Goal: Task Accomplishment & Management: Manage account settings

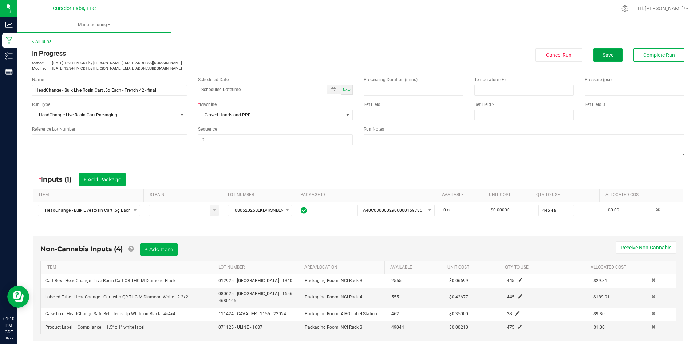
drag, startPoint x: 600, startPoint y: 56, endPoint x: 219, endPoint y: 46, distance: 380.8
click at [603, 56] on span "Save" at bounding box center [608, 55] width 11 height 6
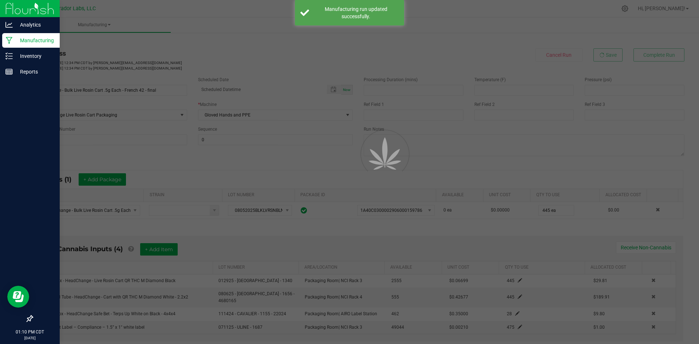
click at [15, 37] on p "Manufacturing" at bounding box center [35, 40] width 44 height 9
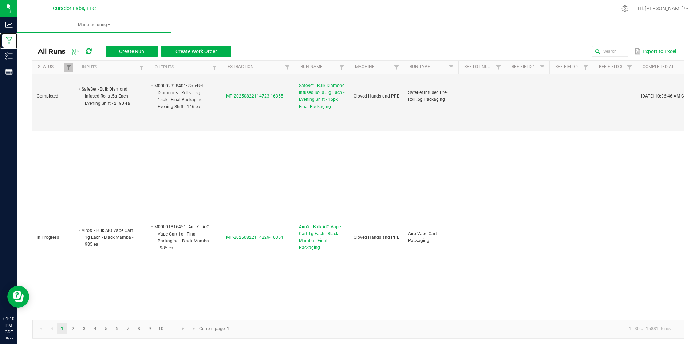
scroll to position [729, 0]
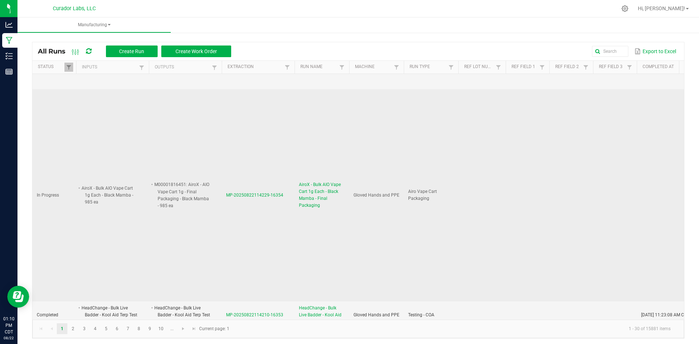
click at [325, 181] on span "AiroX - Bulk AIO Vape Cart 1g Each - Black Mamba - Final Packaging" at bounding box center [322, 195] width 46 height 28
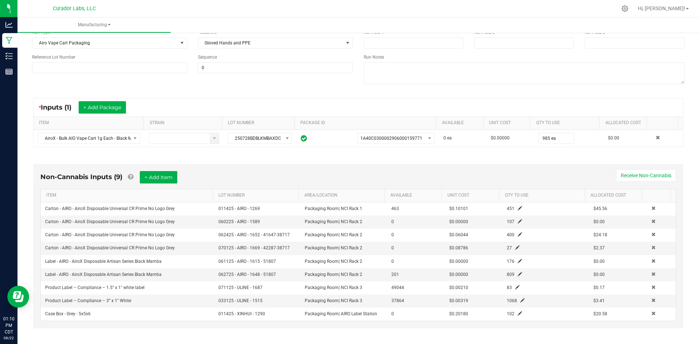
scroll to position [73, 0]
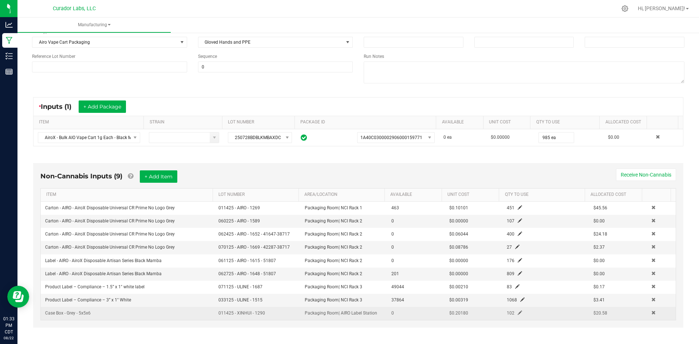
click at [518, 311] on span at bounding box center [520, 313] width 4 height 4
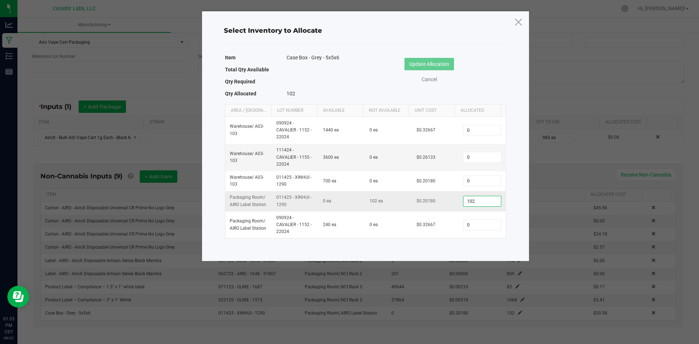
drag, startPoint x: 473, startPoint y: 203, endPoint x: 454, endPoint y: 200, distance: 19.9
click at [454, 200] on tr "Packaging Room / AIRO Label Station 011425 - XINHUI - 1290 0 ea 102 ea $0.20180…" at bounding box center [365, 201] width 280 height 20
click at [476, 199] on input "102" at bounding box center [482, 201] width 37 height 10
drag, startPoint x: 476, startPoint y: 199, endPoint x: 462, endPoint y: 198, distance: 14.2
click at [464, 198] on input "102" at bounding box center [482, 201] width 37 height 10
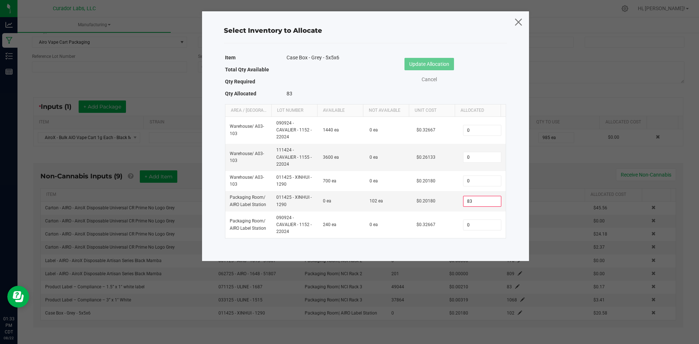
type input "83"
click at [521, 21] on icon at bounding box center [519, 21] width 10 height 17
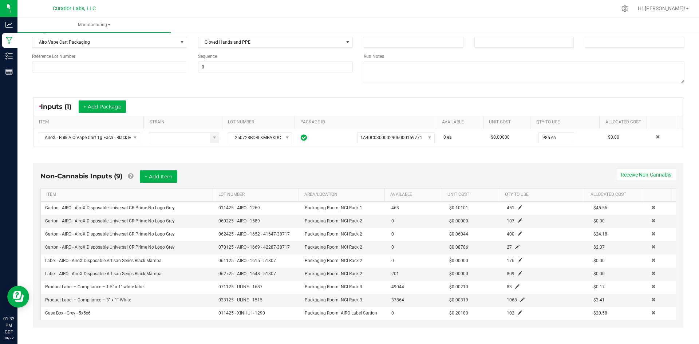
drag, startPoint x: 69, startPoint y: 313, endPoint x: 40, endPoint y: 318, distance: 29.2
click at [40, 318] on div "Non-Cannabis Inputs (9) + Add Item Receive Non-Cannabis ITEM LOT NUMBER AREA/LO…" at bounding box center [358, 245] width 651 height 165
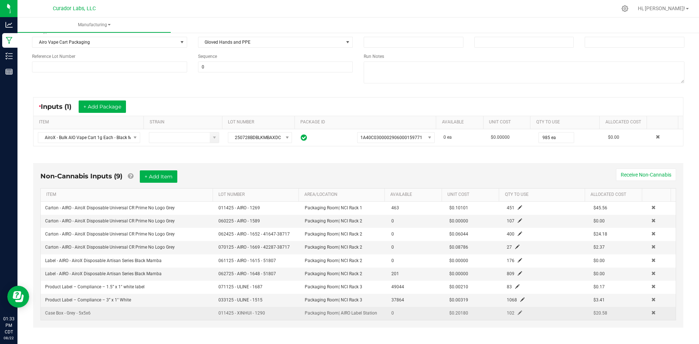
click at [55, 314] on span "Case Box - Grey - 5x5x6" at bounding box center [68, 313] width 46 height 5
click at [99, 313] on td "Case Box - Grey - 5x5x6" at bounding box center [127, 313] width 173 height 13
click at [98, 313] on td "Case Box - Grey - 5x5x6" at bounding box center [127, 313] width 173 height 13
drag, startPoint x: 93, startPoint y: 313, endPoint x: 45, endPoint y: 313, distance: 48.1
click at [45, 313] on td "Case Box - Grey - 5x5x6" at bounding box center [127, 313] width 173 height 13
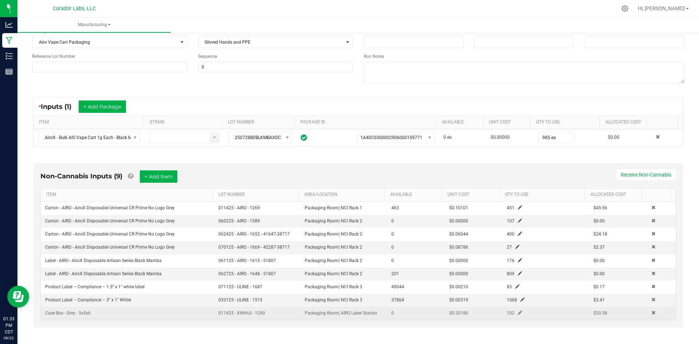
copy span "Case Box - Grey - 5x5x6"
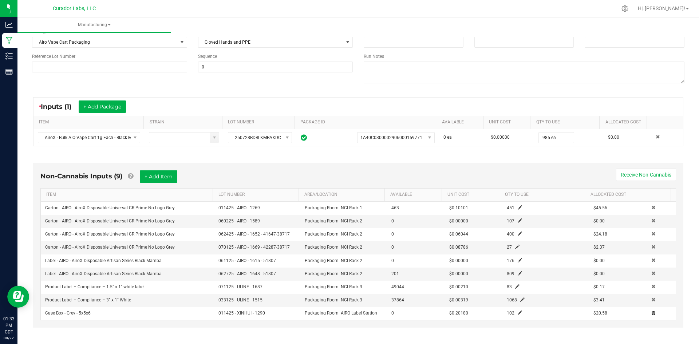
click at [652, 311] on span at bounding box center [654, 313] width 4 height 4
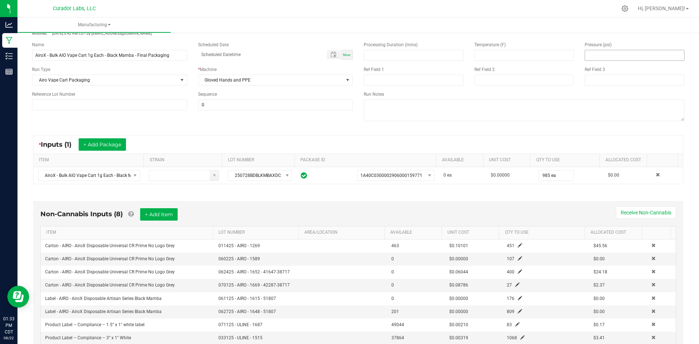
scroll to position [0, 0]
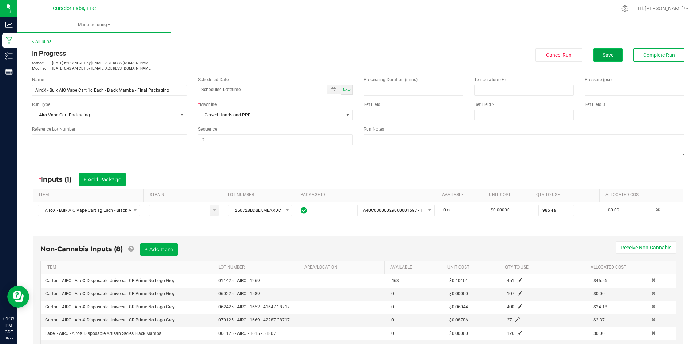
click at [603, 58] on span "Save" at bounding box center [608, 55] width 11 height 6
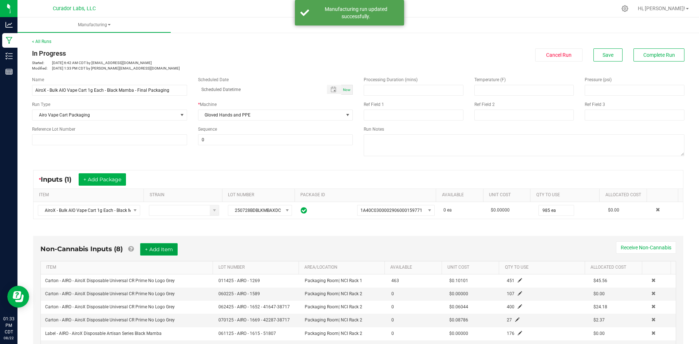
click at [159, 252] on button "+ Add Item" at bounding box center [159, 249] width 38 height 12
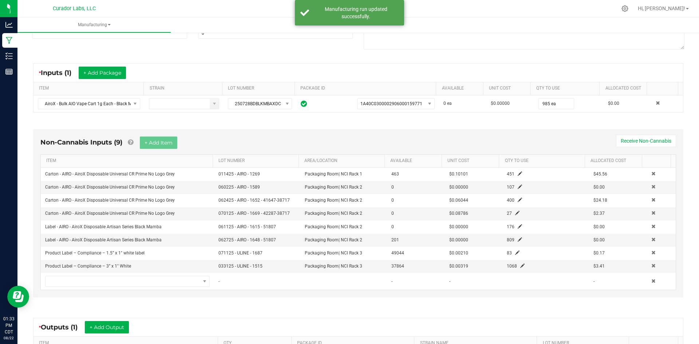
scroll to position [109, 0]
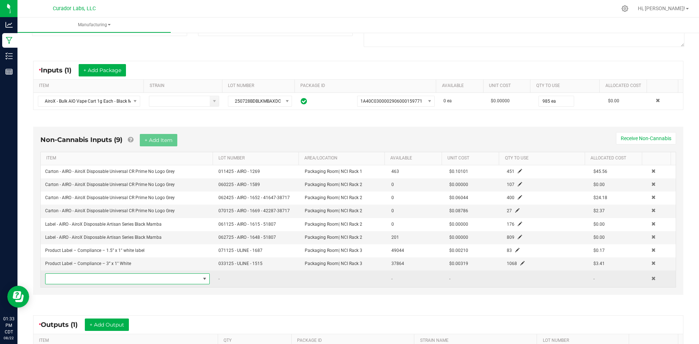
click at [129, 275] on span "NO DATA FOUND" at bounding box center [123, 279] width 155 height 10
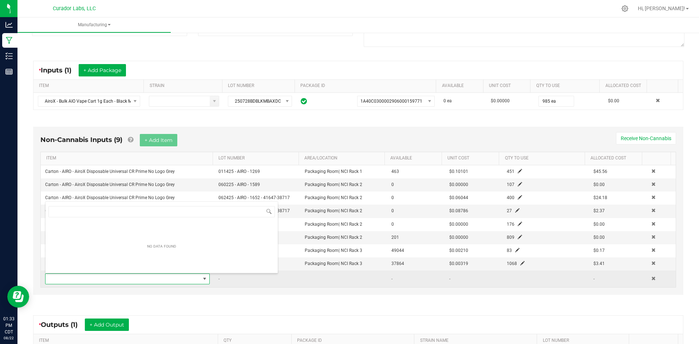
scroll to position [11, 160]
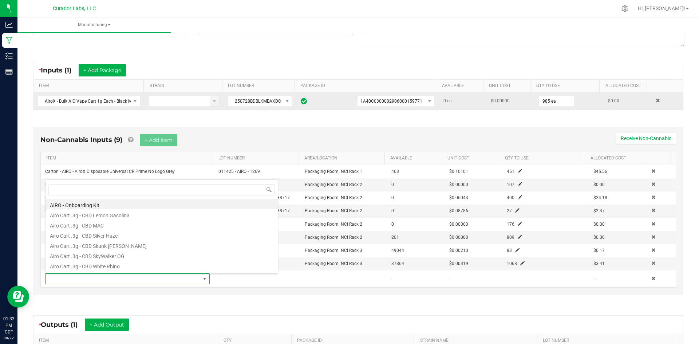
type input "Case Box - Grey - 5x5x6"
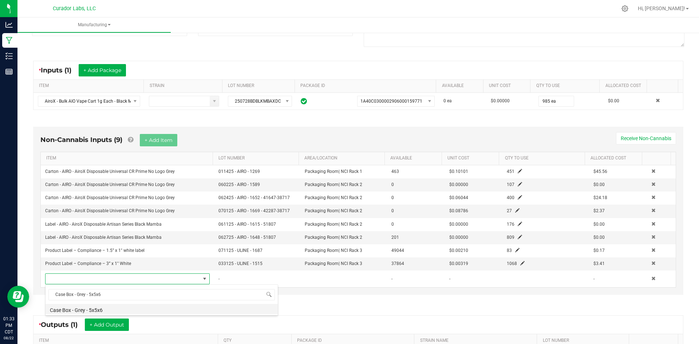
click at [145, 310] on li "Case Box - Grey - 5x5x6" at bounding box center [162, 309] width 232 height 10
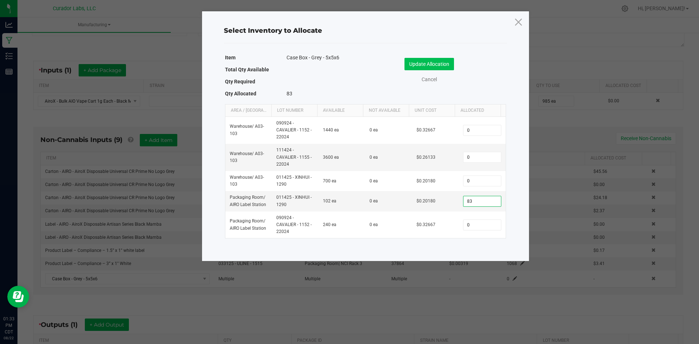
type input "83"
click at [413, 67] on button "Update Allocation" at bounding box center [430, 64] width 50 height 12
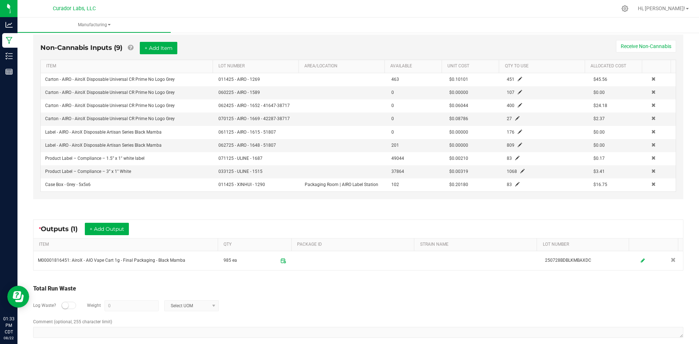
scroll to position [211, 0]
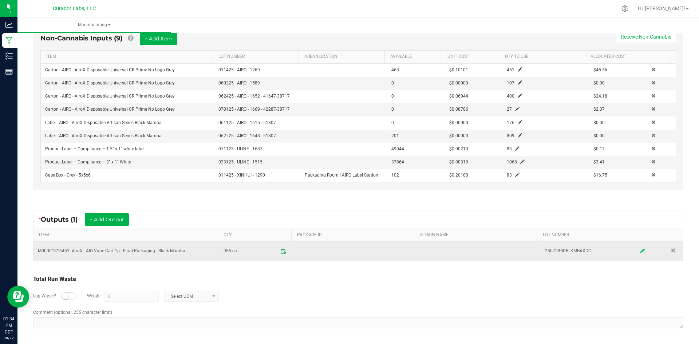
click at [641, 252] on icon at bounding box center [643, 251] width 4 height 5
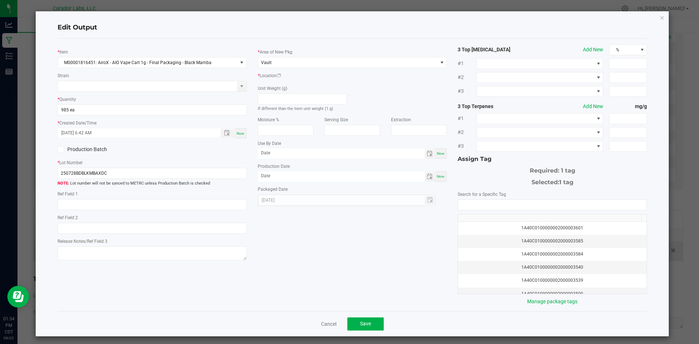
scroll to position [0, 0]
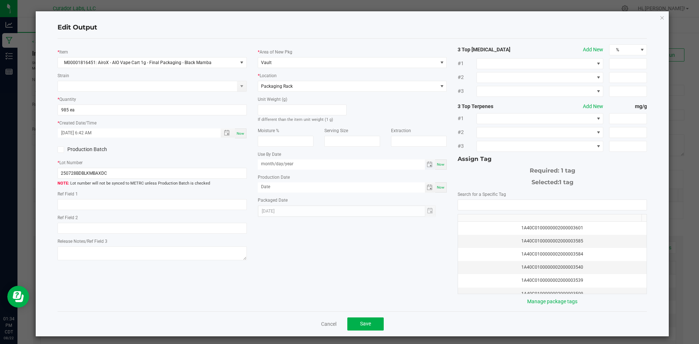
click at [316, 162] on input "month/day/year" at bounding box center [341, 164] width 167 height 9
type input "[DATE]"
click at [303, 181] on div "Production Date Now" at bounding box center [352, 182] width 189 height 19
click at [302, 185] on input "month/day/year" at bounding box center [341, 187] width 167 height 9
type input "[DATE]"
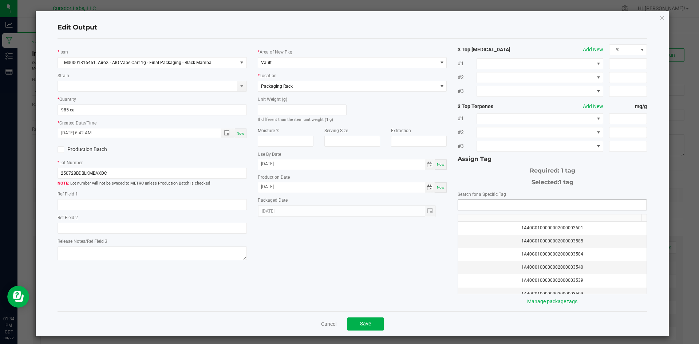
click at [485, 204] on input "NO DATA FOUND" at bounding box center [552, 205] width 189 height 10
click at [486, 217] on li "1A40C0300002906000166810" at bounding box center [548, 218] width 187 height 12
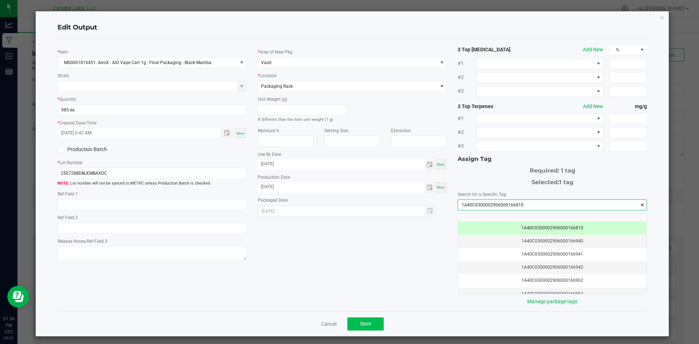
type input "1A40C0300002906000166810"
click at [374, 321] on button "Save" at bounding box center [366, 324] width 36 height 13
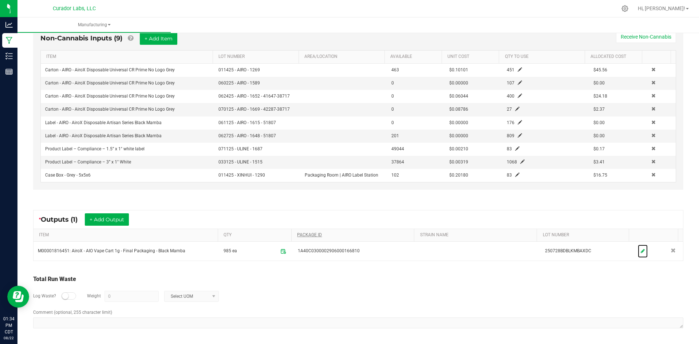
scroll to position [0, 0]
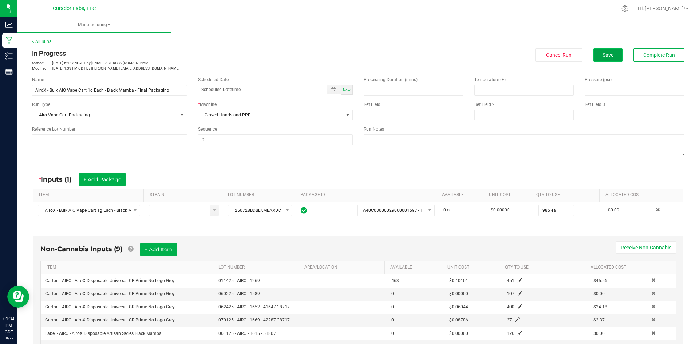
click at [603, 55] on span "Save" at bounding box center [608, 55] width 11 height 6
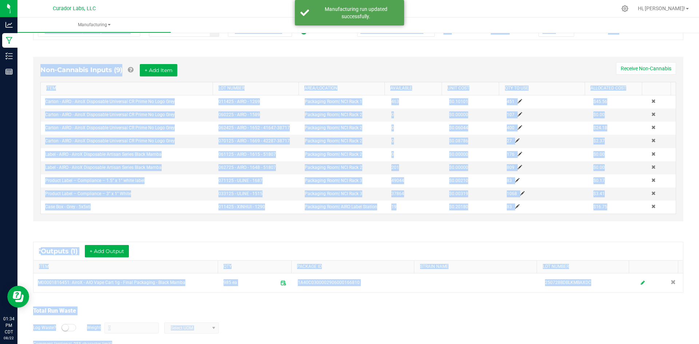
scroll to position [211, 0]
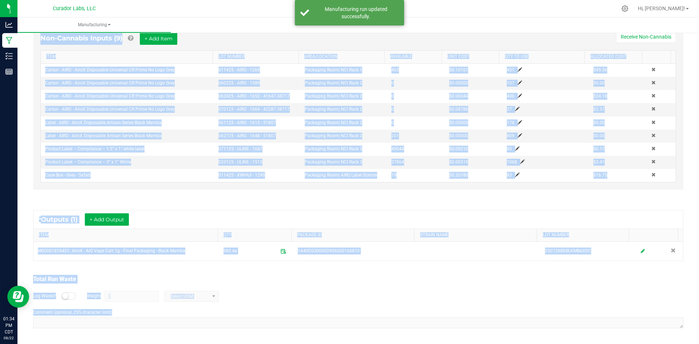
drag, startPoint x: 32, startPoint y: 51, endPoint x: 271, endPoint y: 315, distance: 356.2
click at [387, 344] on html "Analytics Manufacturing Inventory Reports 01:34 PM CDT [DATE] 08/22 Curador Lab…" at bounding box center [349, 172] width 699 height 344
copy manufacturing-process-run "Lo Ipsumdol Sitamet: Con 82, 0402 2:89 AD ELI se doeiu@temporincidid.utl Etdolo…"
click at [165, 228] on div "* Outputs (1) + Add Output" at bounding box center [359, 220] width 650 height 18
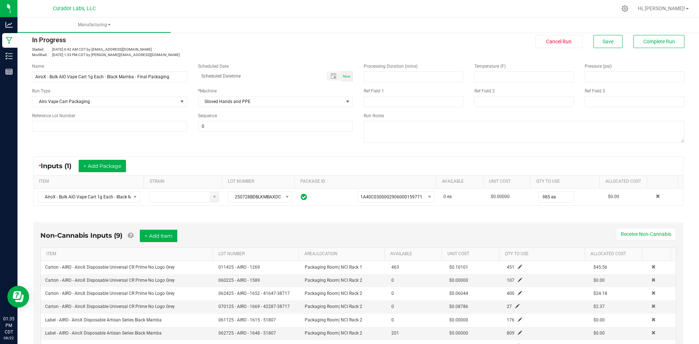
scroll to position [0, 0]
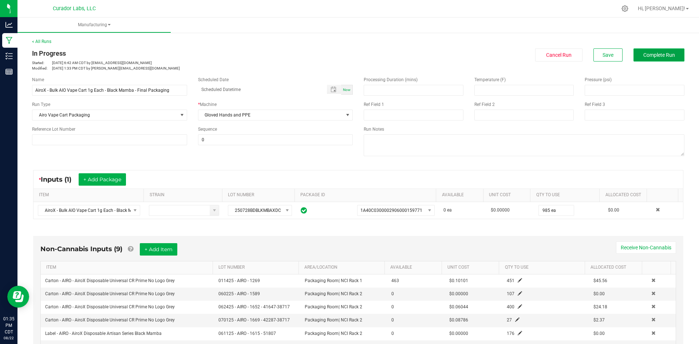
click at [634, 57] on button "Complete Run" at bounding box center [659, 54] width 51 height 13
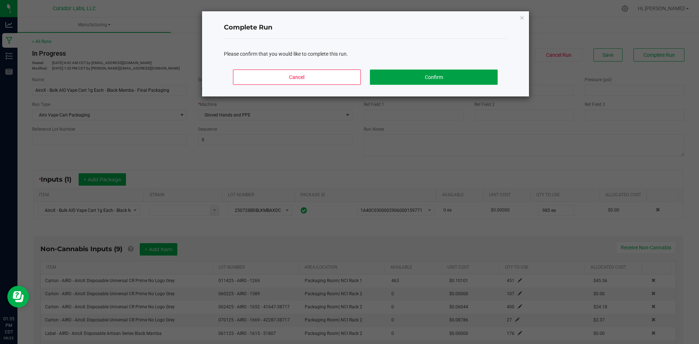
drag, startPoint x: 385, startPoint y: 78, endPoint x: 309, endPoint y: 59, distance: 78.1
click at [382, 79] on button "Confirm" at bounding box center [433, 77] width 127 height 15
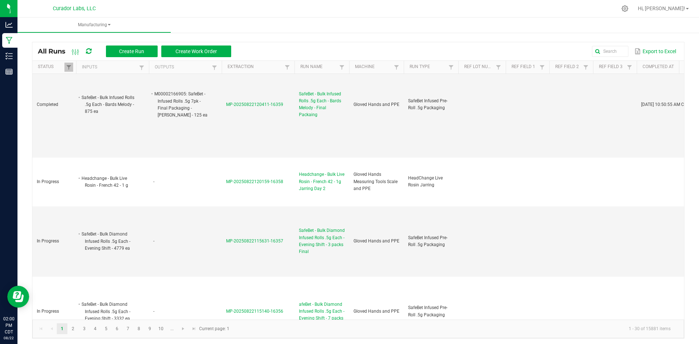
scroll to position [437, 0]
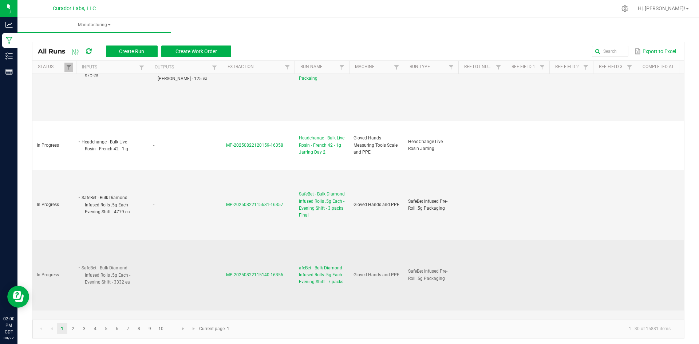
click at [322, 265] on span "afeBet - Bulk Diamond Infused Rolls .5g Each - Evening Shift - 7 packs" at bounding box center [322, 275] width 46 height 21
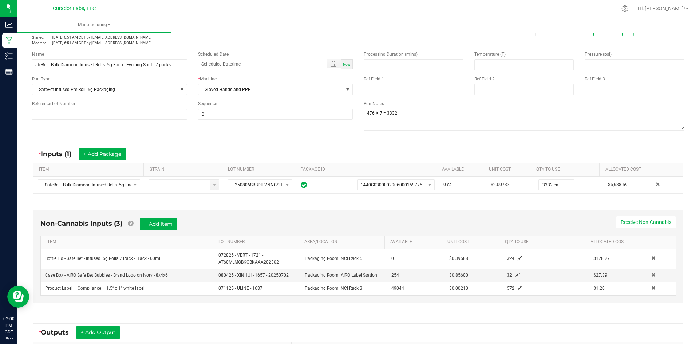
scroll to position [73, 0]
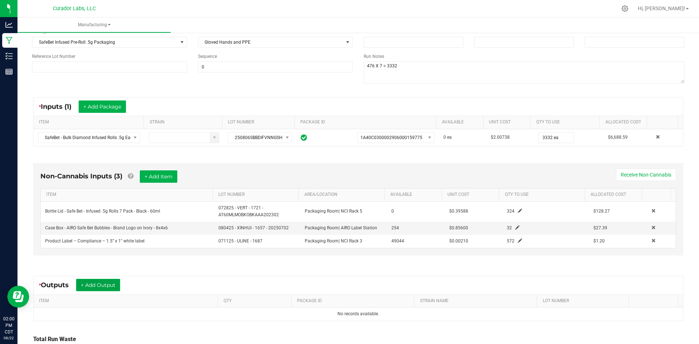
click at [108, 283] on button "+ Add Output" at bounding box center [98, 285] width 44 height 12
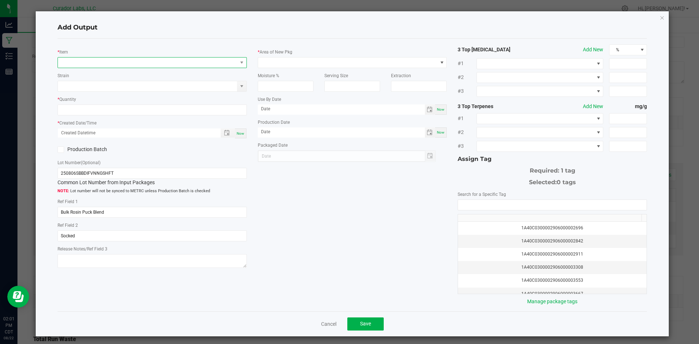
click at [83, 62] on span "NO DATA FOUND" at bounding box center [148, 63] width 180 height 10
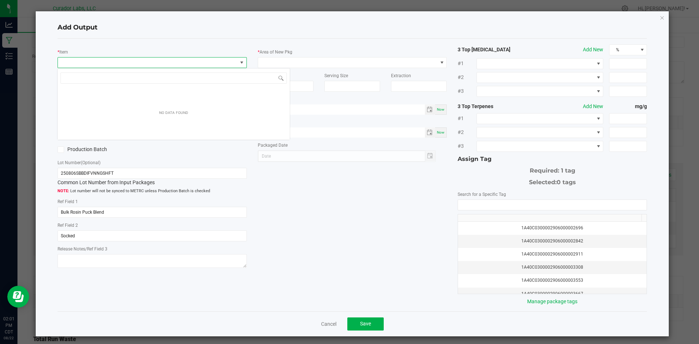
scroll to position [11, 188]
type input "2244028"
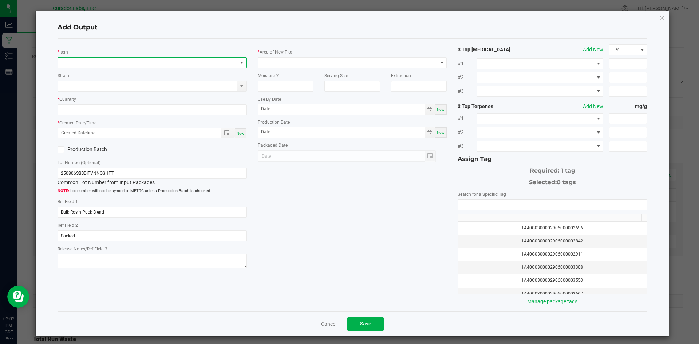
click at [88, 60] on span "NO DATA FOUND" at bounding box center [148, 63] width 180 height 10
click at [116, 65] on span "NO DATA FOUND" at bounding box center [148, 63] width 180 height 10
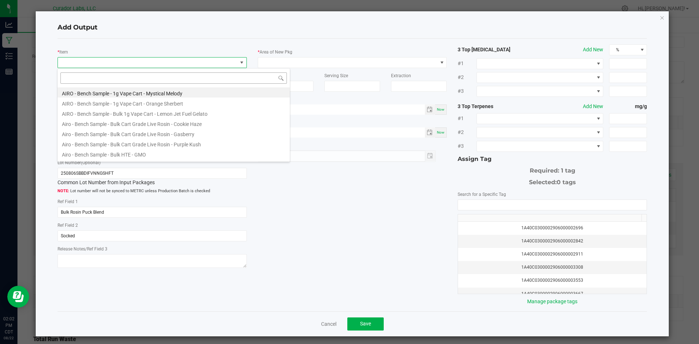
type input "M00002244028: SafeBet - Diamonds - Rolls - .5g 7pk - Final Packaging - Evening …"
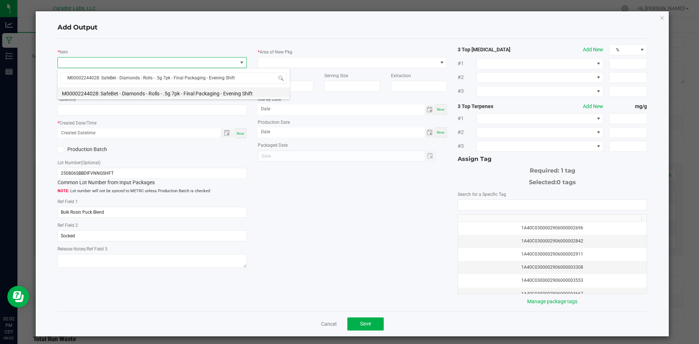
click at [134, 95] on li "M00002244028: SafeBet - Diamonds - Rolls - .5g 7pk - Final Packaging - Evening …" at bounding box center [174, 92] width 232 height 10
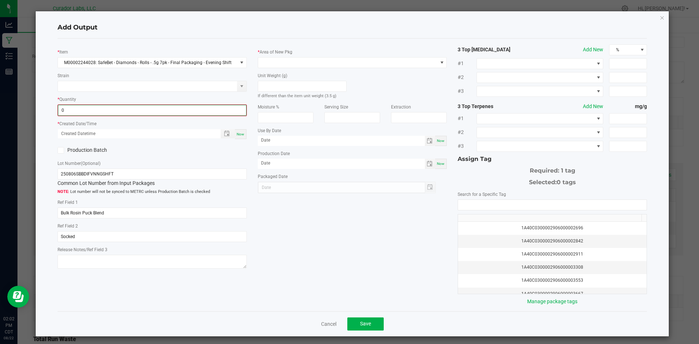
click at [129, 109] on input "0" at bounding box center [152, 110] width 188 height 10
type input "476 ea"
click at [236, 136] on div "Now" at bounding box center [241, 134] width 12 height 10
type input "[DATE] 2:02 PM"
type input "[DATE]"
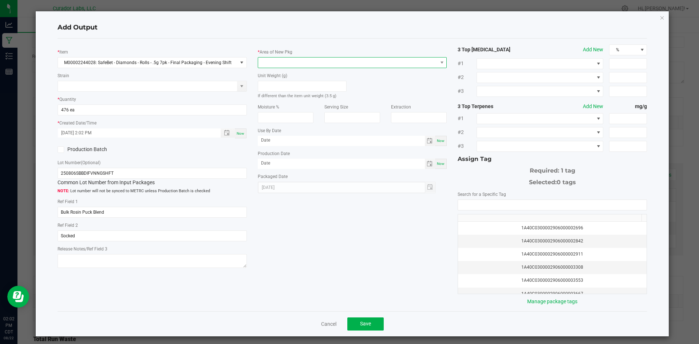
click at [278, 62] on span at bounding box center [348, 63] width 180 height 10
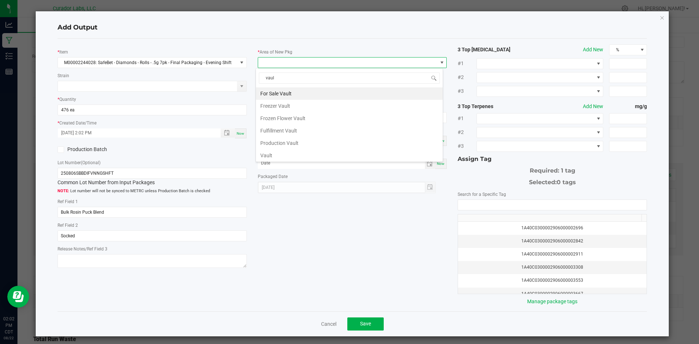
type input "vault"
click at [269, 156] on li "Vault" at bounding box center [349, 155] width 187 height 12
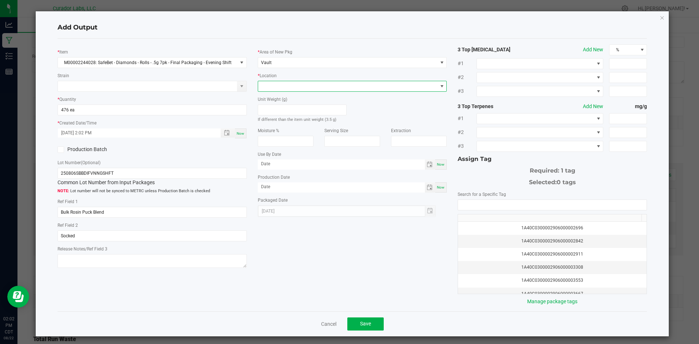
click at [294, 86] on span at bounding box center [348, 86] width 180 height 10
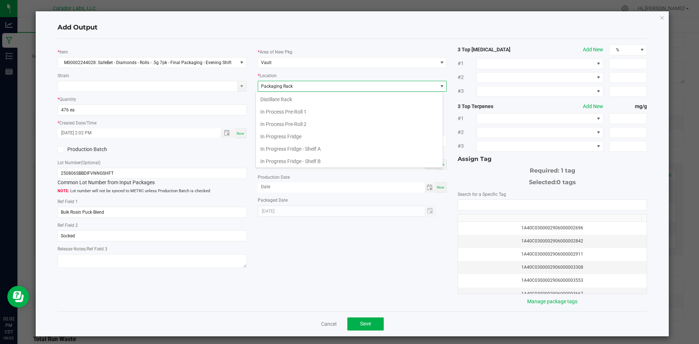
scroll to position [113, 0]
click at [294, 87] on span "Packaging Rack" at bounding box center [348, 86] width 180 height 10
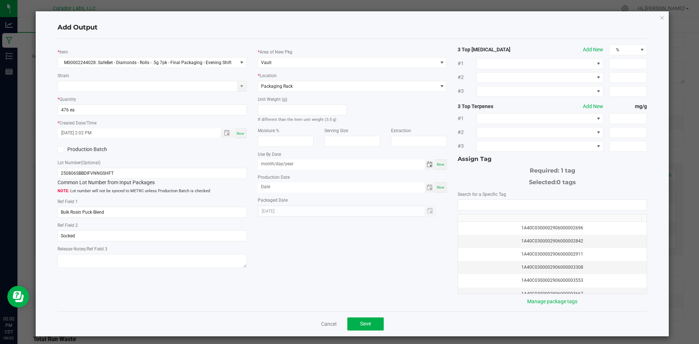
click at [268, 168] on input "month/day/year" at bounding box center [341, 164] width 167 height 9
type input "[DATE]"
click at [275, 186] on input "month/day/year" at bounding box center [341, 187] width 167 height 9
type input "[DATE]"
click at [490, 206] on input "NO DATA FOUND" at bounding box center [552, 205] width 189 height 10
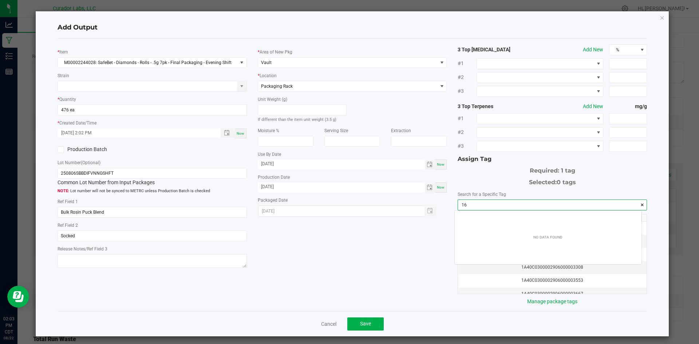
scroll to position [10, 187]
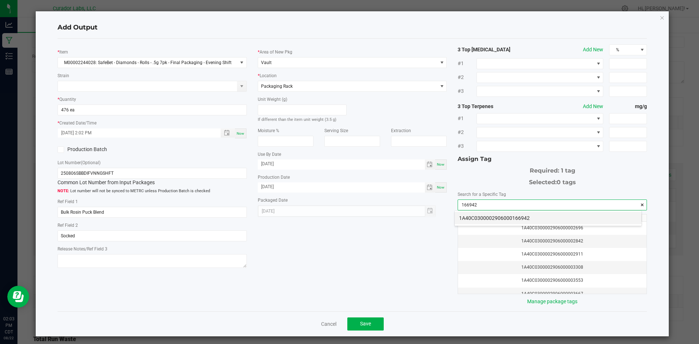
drag, startPoint x: 485, startPoint y: 217, endPoint x: 437, endPoint y: 249, distance: 57.6
click at [485, 217] on li "1A40C0300002906000166942" at bounding box center [548, 218] width 187 height 12
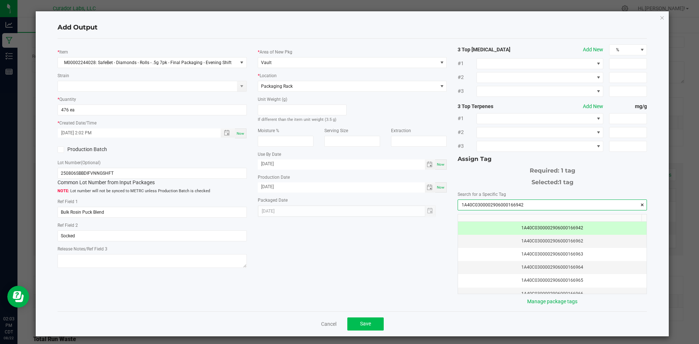
type input "1A40C0300002906000166942"
click at [348, 324] on button "Save" at bounding box center [366, 324] width 36 height 13
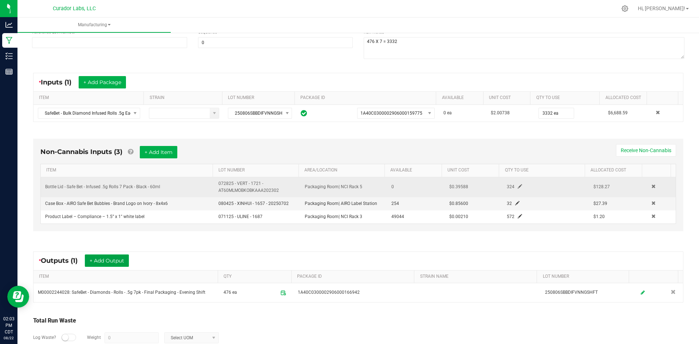
scroll to position [30, 0]
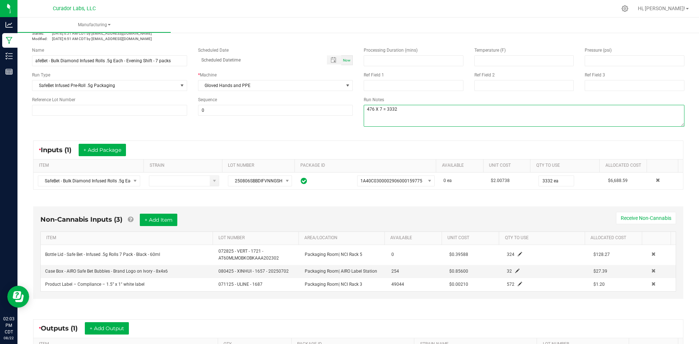
click at [436, 114] on textarea at bounding box center [524, 116] width 321 height 22
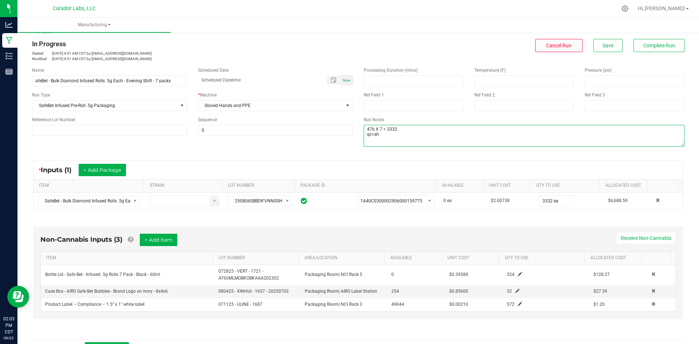
scroll to position [0, 0]
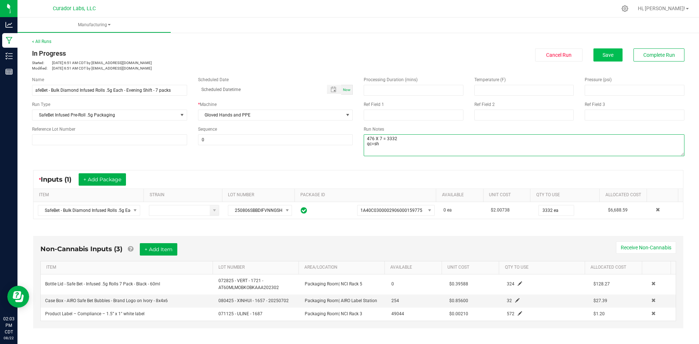
type textarea "476 X 7 = 3332 qc=sh"
click at [594, 58] on button "Save" at bounding box center [608, 54] width 29 height 13
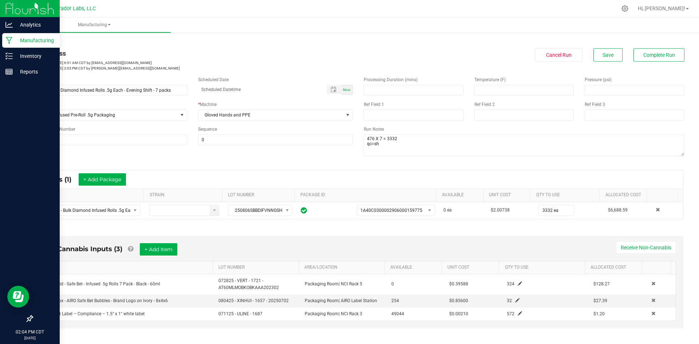
click at [13, 37] on p "Manufacturing" at bounding box center [35, 40] width 44 height 9
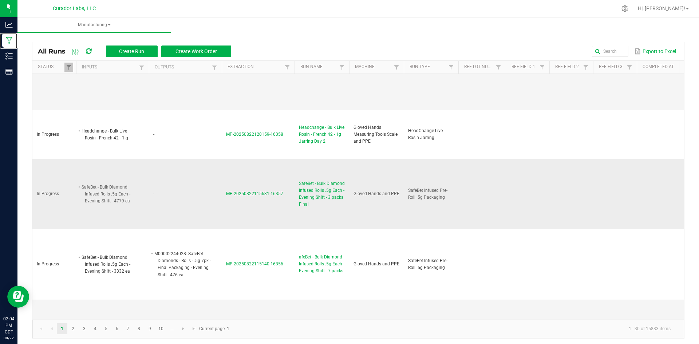
scroll to position [510, 0]
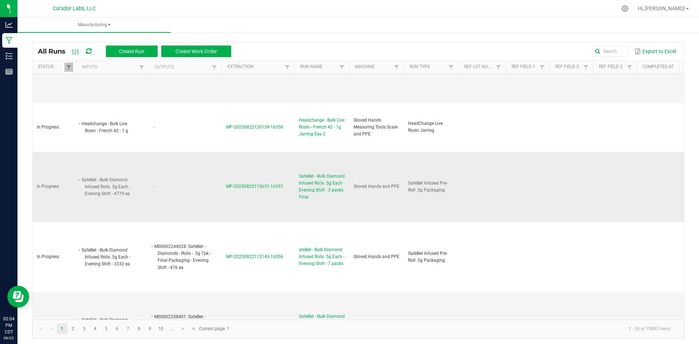
click at [319, 173] on span "SafeBet - Bulk Diamond Infused Rolls .5g Each - Evening Shift - 3 packs Final" at bounding box center [322, 187] width 46 height 28
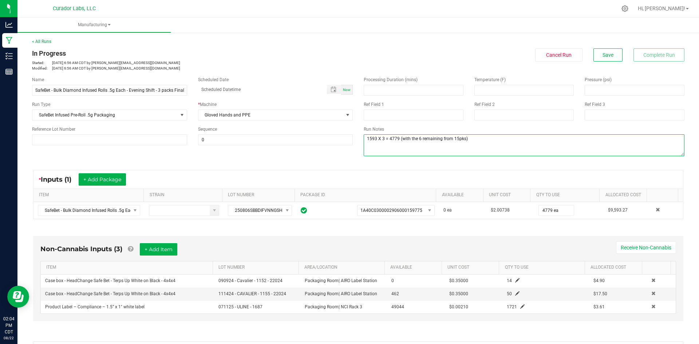
click at [476, 137] on textarea at bounding box center [524, 145] width 321 height 22
type textarea "1593 X 3 = 4779 (with the 6 remaining from 15pks) sh=qc"
click at [158, 250] on button "+ Add Item" at bounding box center [159, 249] width 38 height 12
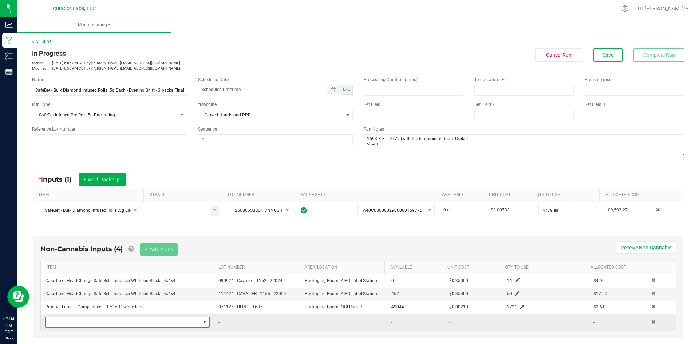
click at [117, 324] on span "NO DATA FOUND" at bounding box center [123, 322] width 155 height 10
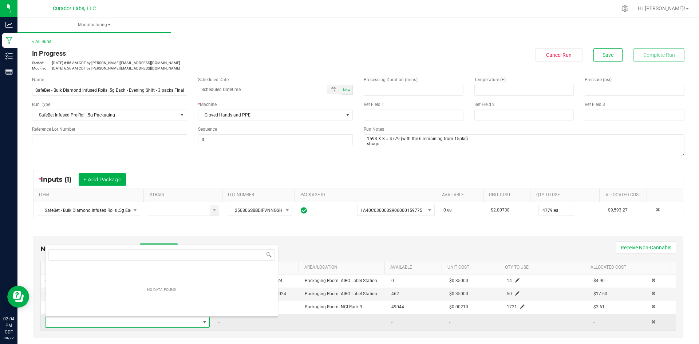
scroll to position [11, 160]
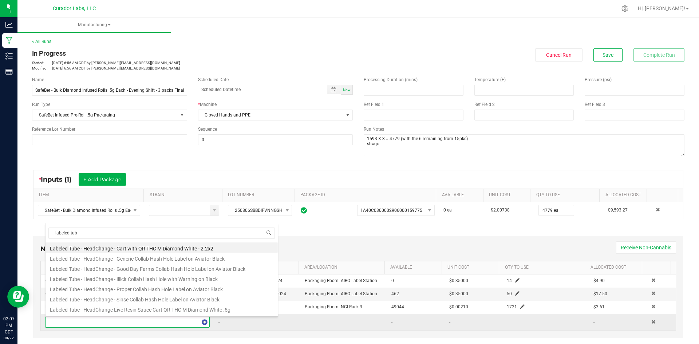
type input "labeled tube"
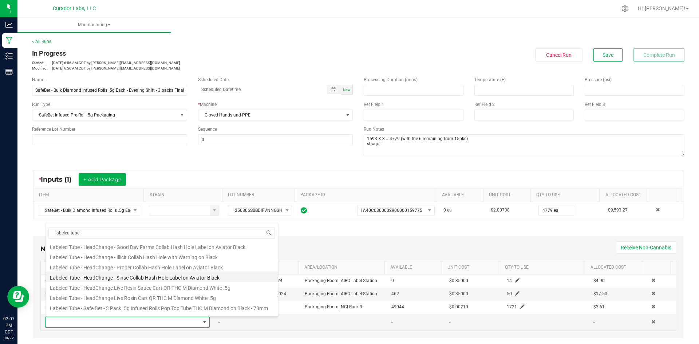
scroll to position [36, 0]
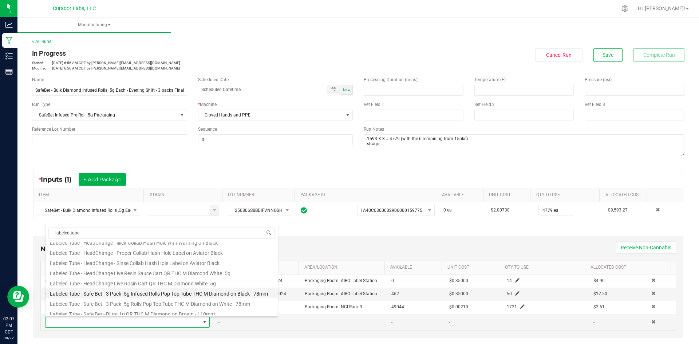
click at [129, 295] on li "Labeled Tube - Safe Bet - 3 Pack .5g Infused Rolls Pop Top Tube THC M Diamond o…" at bounding box center [162, 293] width 232 height 10
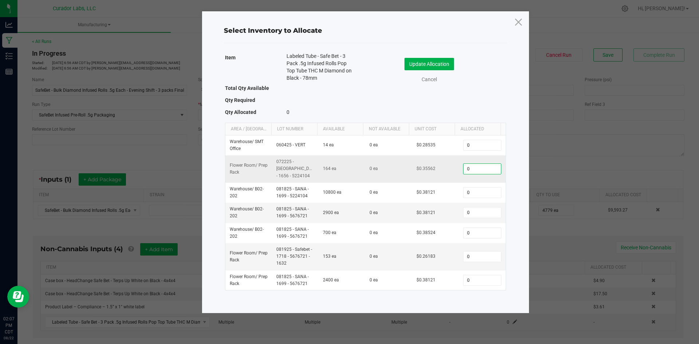
click at [488, 166] on input "0" at bounding box center [482, 169] width 37 height 10
type input "2"
click at [440, 61] on button "Update Allocation" at bounding box center [430, 64] width 50 height 12
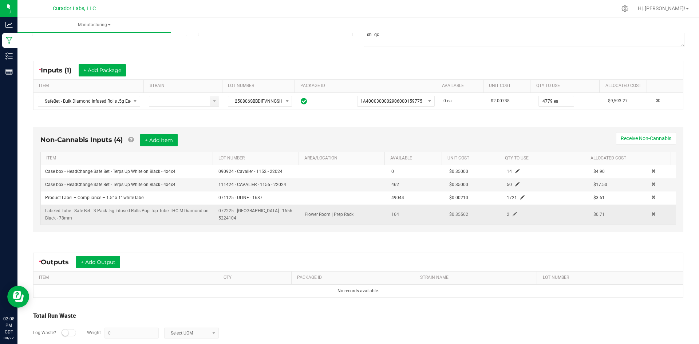
scroll to position [73, 0]
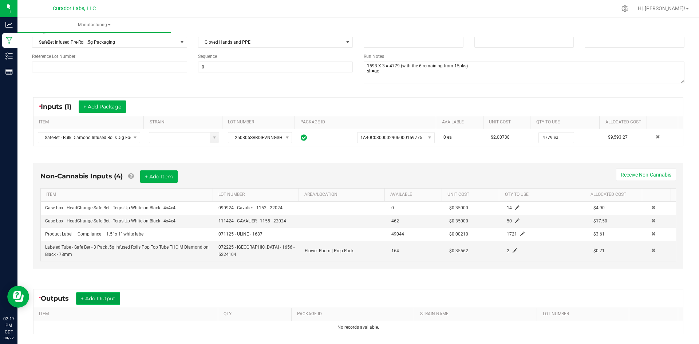
click at [111, 297] on button "+ Add Output" at bounding box center [98, 299] width 44 height 12
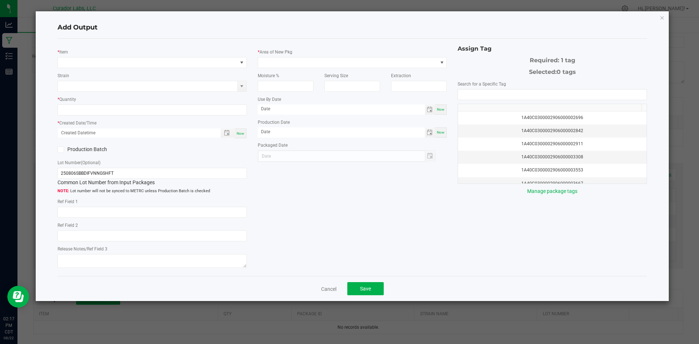
type input "Bulk Rosin Puck Blend"
type input "Socked"
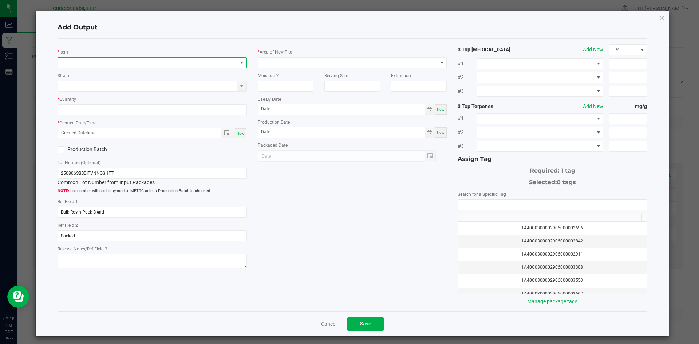
click at [97, 62] on span "NO DATA FOUND" at bounding box center [148, 63] width 180 height 10
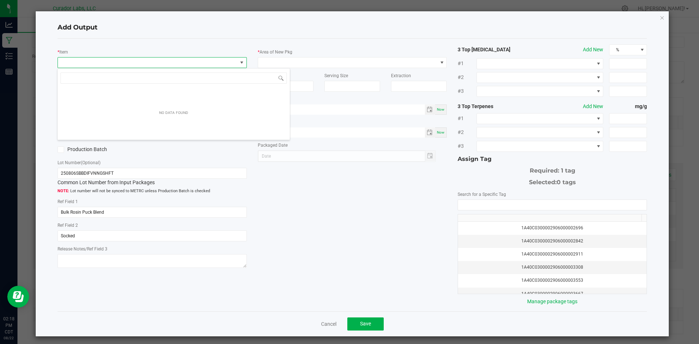
scroll to position [11, 188]
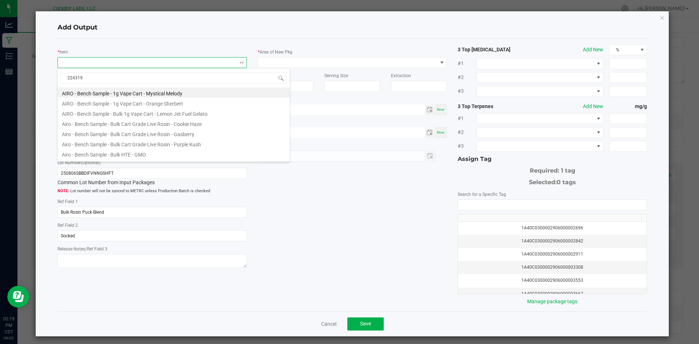
type input "2243190"
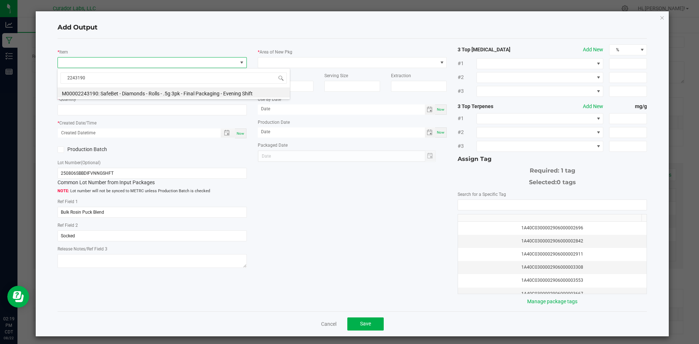
click at [117, 99] on div "* Quantity" at bounding box center [152, 105] width 189 height 20
click at [105, 63] on span "NO DATA FOUND" at bounding box center [148, 63] width 180 height 10
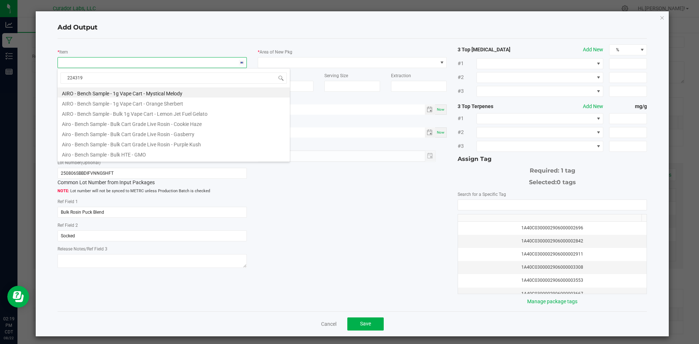
type input "2243190"
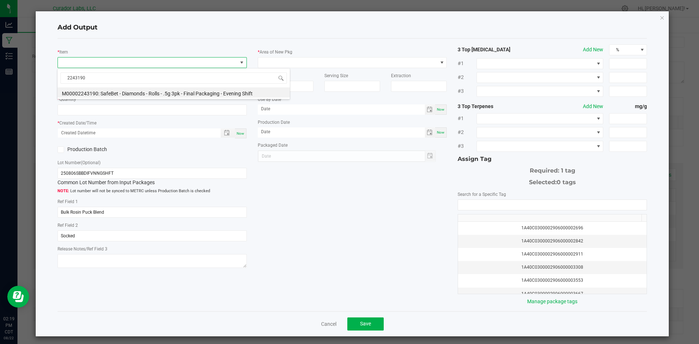
click at [110, 90] on li "M00002243190: SafeBet - Diamonds - Rolls - .5g 3pk - Final Packaging - Evening …" at bounding box center [174, 92] width 232 height 10
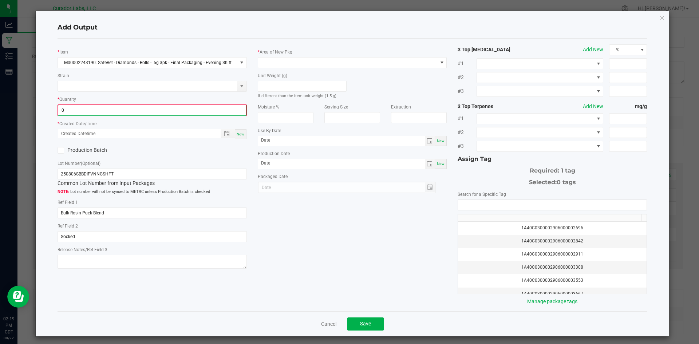
click at [94, 111] on input "0" at bounding box center [152, 110] width 188 height 10
type input "1593 ea"
click at [237, 132] on span "Now" at bounding box center [241, 134] width 8 height 4
type input "[DATE] 2:19 PM"
type input "[DATE]"
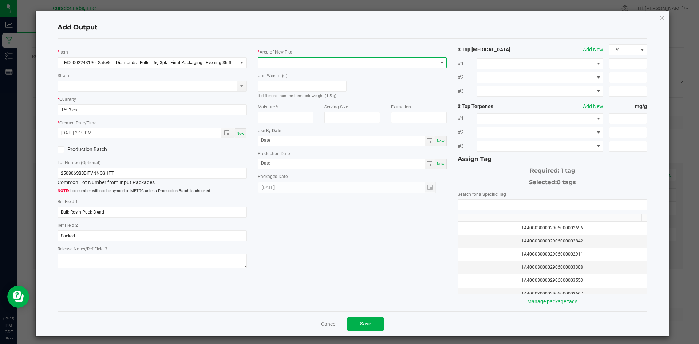
click at [283, 66] on span at bounding box center [348, 63] width 180 height 10
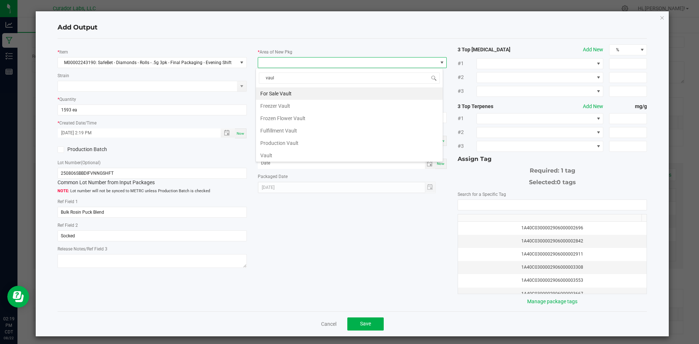
type input "vault"
click at [272, 152] on li "Vault" at bounding box center [349, 155] width 187 height 12
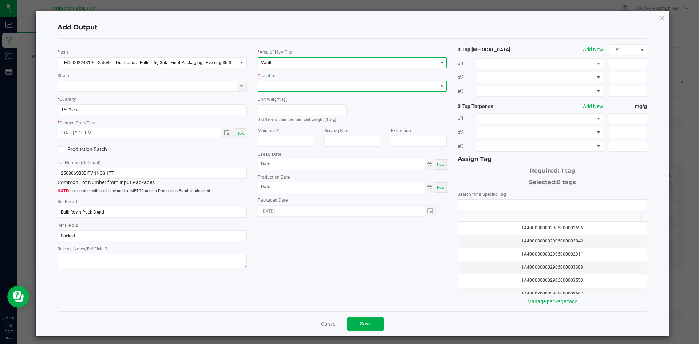
click at [296, 82] on span at bounding box center [348, 86] width 180 height 10
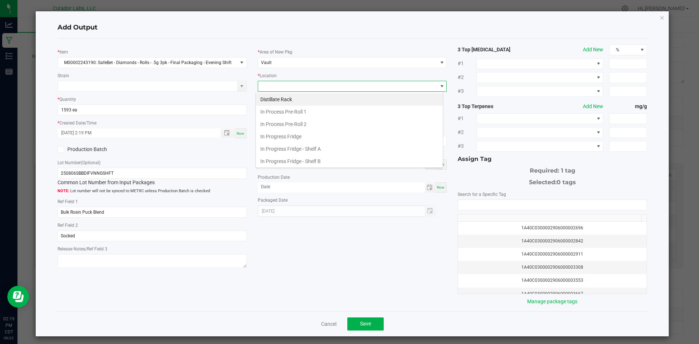
scroll to position [113, 0]
click at [295, 83] on span "Packaging Rack" at bounding box center [348, 86] width 180 height 10
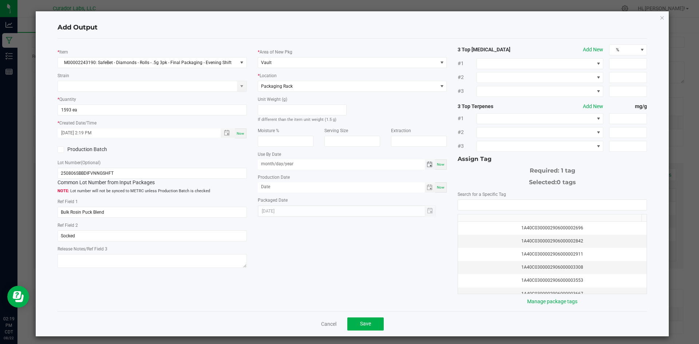
click at [301, 166] on input "month/day/year" at bounding box center [341, 164] width 167 height 9
type input "[DATE]"
click at [301, 185] on input "month/day/year" at bounding box center [341, 187] width 167 height 9
type input "[DATE]"
click at [479, 202] on input "NO DATA FOUND" at bounding box center [552, 205] width 189 height 10
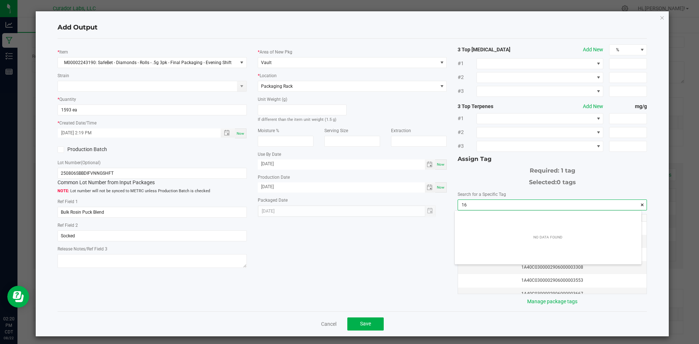
scroll to position [10, 187]
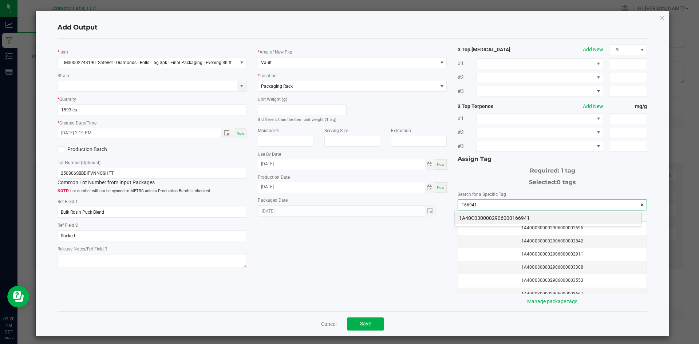
drag, startPoint x: 481, startPoint y: 217, endPoint x: 440, endPoint y: 237, distance: 46.3
click at [480, 215] on li "1A40C0300002906000166941" at bounding box center [548, 218] width 187 height 12
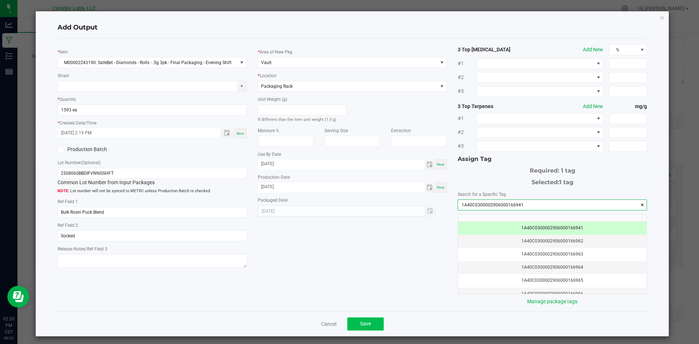
type input "1A40C0300002906000166941"
click at [362, 324] on span "Save" at bounding box center [365, 324] width 11 height 6
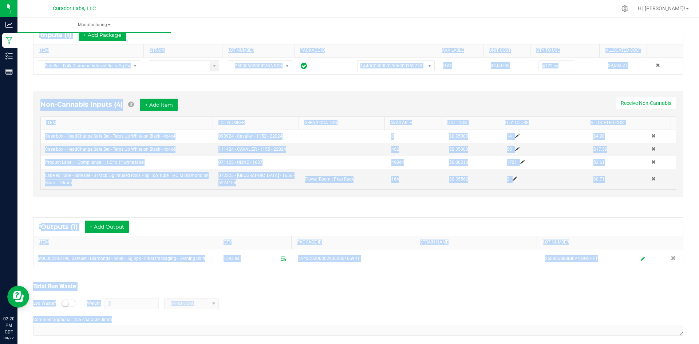
scroll to position [152, 0]
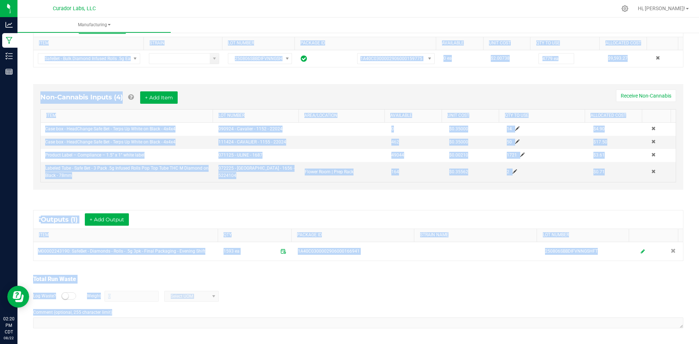
drag, startPoint x: 30, startPoint y: 51, endPoint x: 376, endPoint y: 344, distance: 452.8
click at [376, 344] on div "< All Runs In Progress Started: [DATE] 6:56 AM CDT by [EMAIL_ADDRESS][DOMAIN_NA…" at bounding box center [358, 111] width 682 height 465
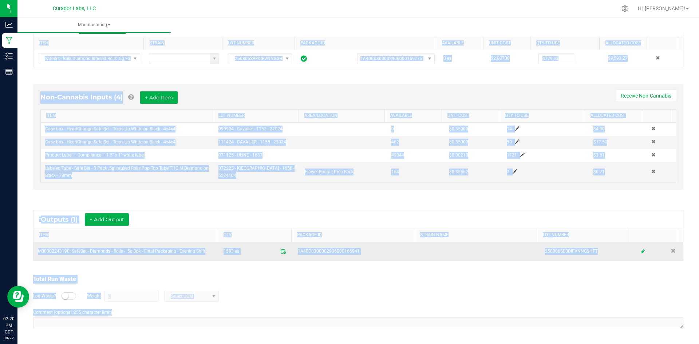
copy manufacturing-process-run "Lo Ipsumdol Sitamet: Con 80, 2422 0:83 AD ELI se doeiu@temporincidid.utl Etdolo…"
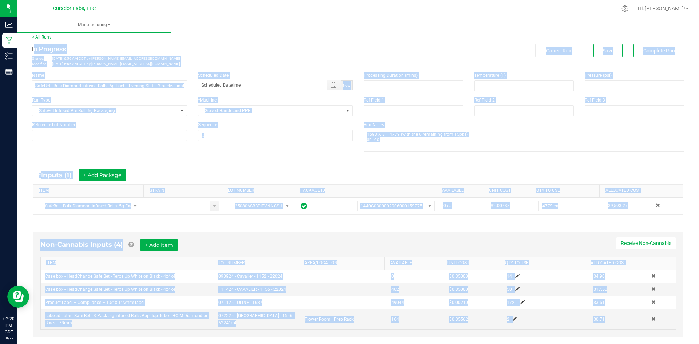
scroll to position [0, 0]
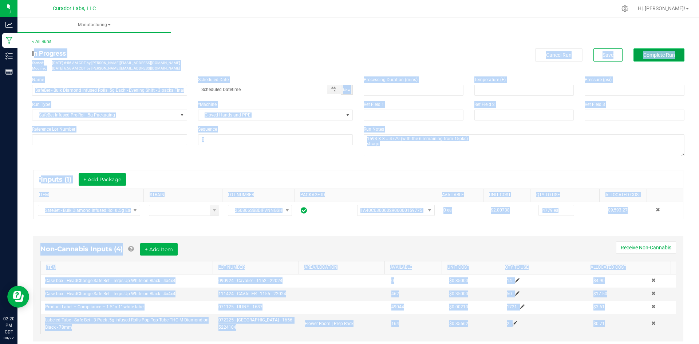
click at [654, 59] on button "Complete Run" at bounding box center [659, 54] width 51 height 13
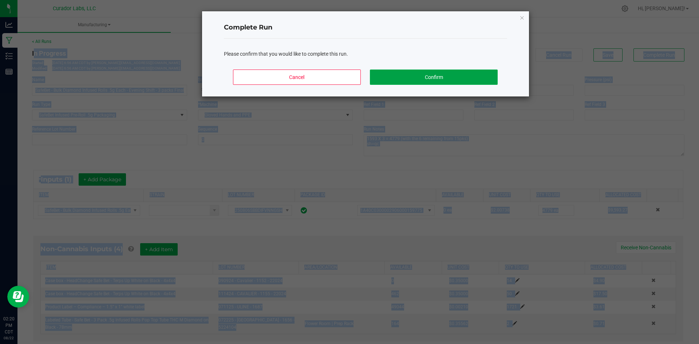
click at [447, 77] on button "Confirm" at bounding box center [433, 77] width 127 height 15
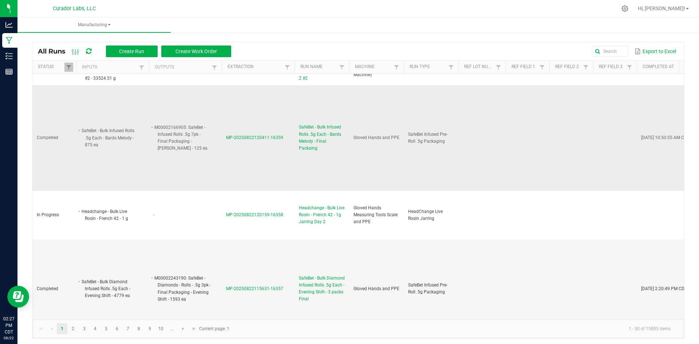
scroll to position [692, 0]
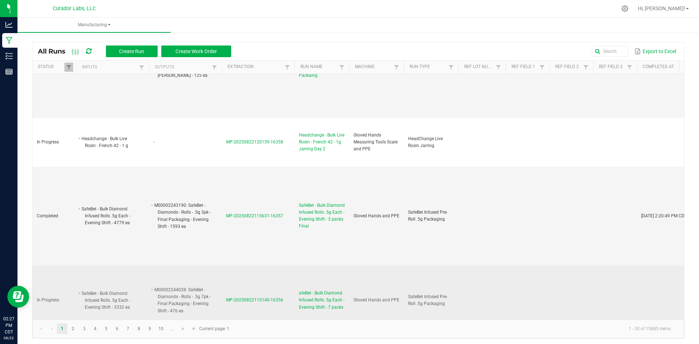
click at [305, 290] on span "afeBet - Bulk Diamond Infused Rolls .5g Each - Evening Shift - 7 packs" at bounding box center [322, 300] width 46 height 21
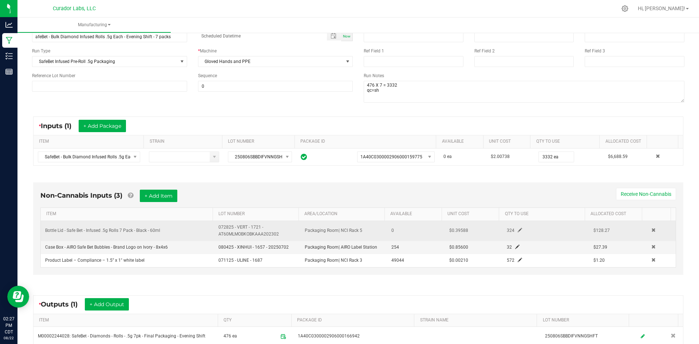
scroll to position [139, 0]
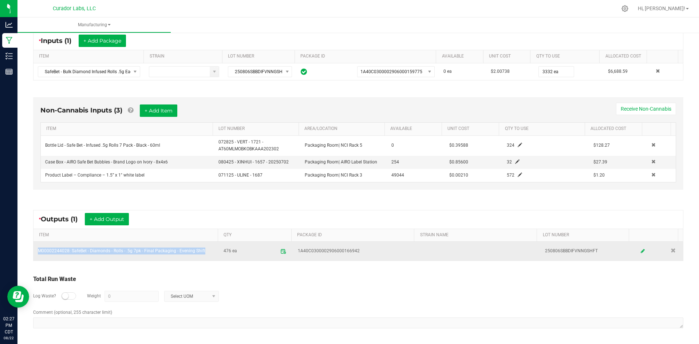
drag, startPoint x: 34, startPoint y: 251, endPoint x: 203, endPoint y: 249, distance: 168.7
click at [203, 249] on td "M00002244028: SafeBet - Diamonds - Rolls - .5g 7pk - Final Packaging - Evening …" at bounding box center [127, 251] width 186 height 19
copy td "M00002244028: SafeBet - Diamonds - Rolls - .5g 7pk - Final Packaging - Evening …"
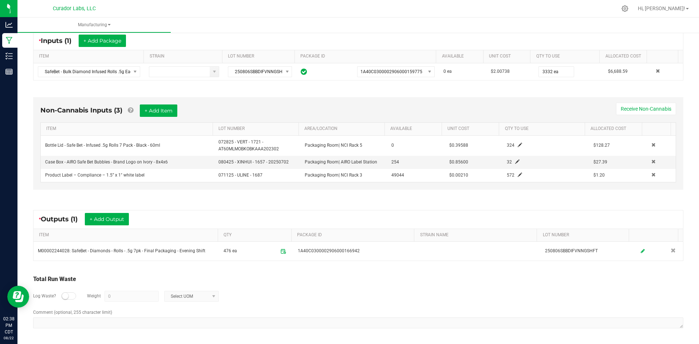
click at [217, 286] on div "Log Waste? Weight 0 Select UOM" at bounding box center [358, 296] width 651 height 25
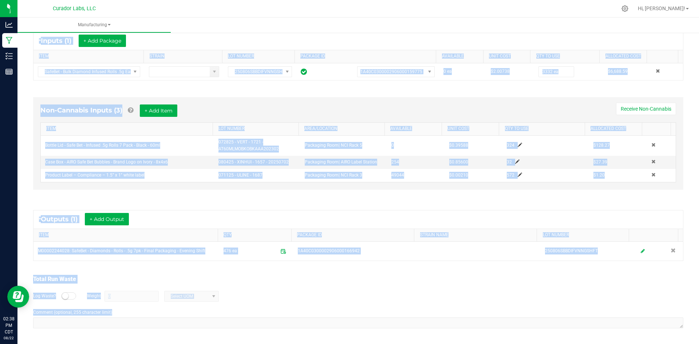
drag, startPoint x: 33, startPoint y: 51, endPoint x: 279, endPoint y: 331, distance: 372.7
click at [330, 342] on div "< All Runs In Progress Started: [DATE] 6:51 AM CDT by [EMAIL_ADDRESS][DOMAIN_NA…" at bounding box center [358, 118] width 682 height 452
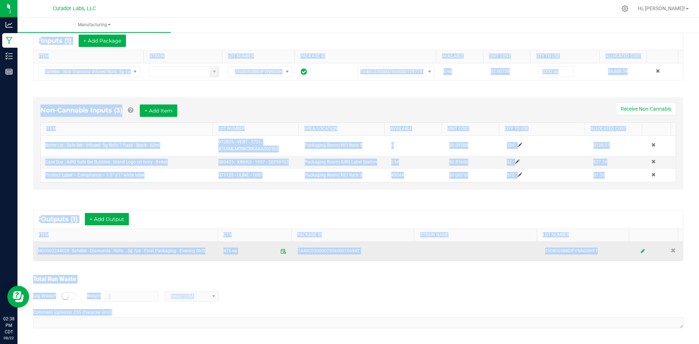
copy manufacturing-process-run "Lo Ipsumdol Sitamet: Con 73, 8720 1:82 AD ELI se doeiu@temporincidid.utl Etdolo…"
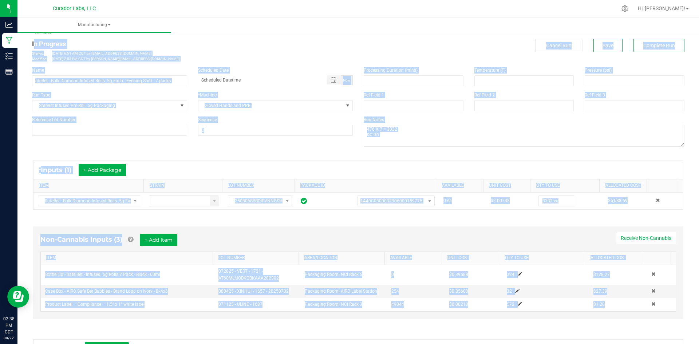
scroll to position [0, 0]
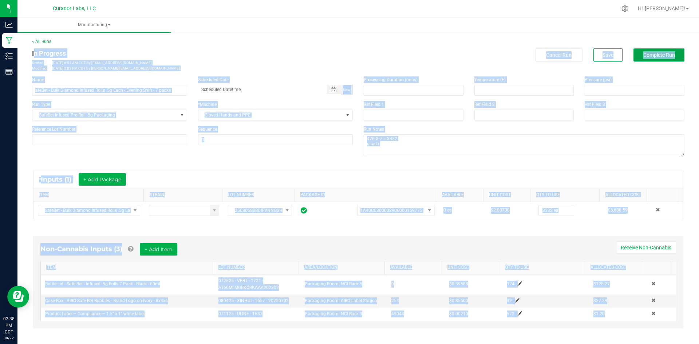
click at [645, 55] on span "Complete Run" at bounding box center [660, 55] width 32 height 6
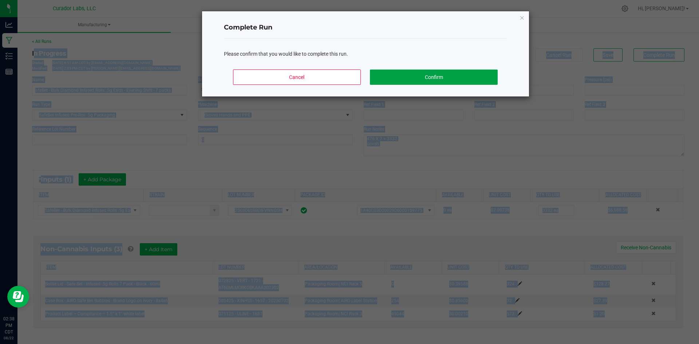
drag, startPoint x: 413, startPoint y: 80, endPoint x: 405, endPoint y: 84, distance: 9.0
click at [413, 81] on button "Confirm" at bounding box center [433, 77] width 127 height 15
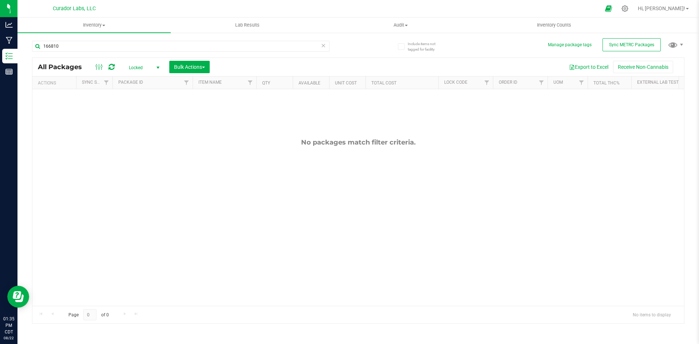
type input "166810"
click at [145, 68] on span "Locked" at bounding box center [143, 68] width 40 height 10
click at [146, 79] on li "Active Only" at bounding box center [142, 79] width 39 height 11
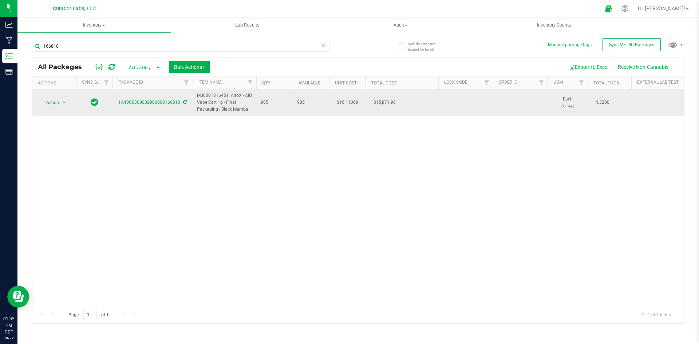
drag, startPoint x: 253, startPoint y: 110, endPoint x: 195, endPoint y: 95, distance: 59.5
click at [195, 95] on td "M00001816451: AiroX - AIO Vape Cart 1g - Final Packaging - Black Mamba" at bounding box center [225, 102] width 64 height 27
copy span "M00001816451: AiroX - AIO Vape Cart 1g - Final Packaging - Black Mamba"
click at [56, 101] on span "Action" at bounding box center [50, 103] width 20 height 10
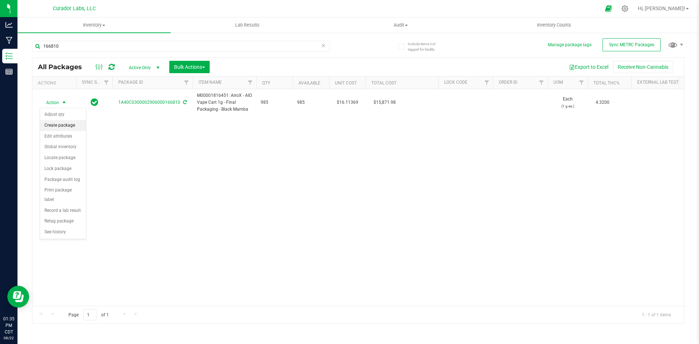
click at [64, 126] on li "Create package" at bounding box center [63, 125] width 46 height 11
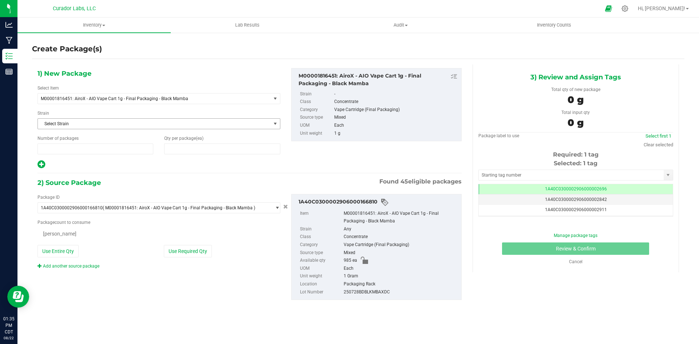
type input "1"
type input "0"
click at [199, 148] on span at bounding box center [222, 149] width 116 height 11
type input "1"
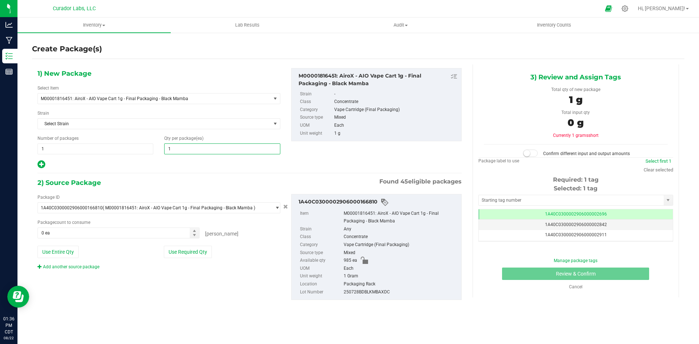
click at [43, 166] on icon at bounding box center [42, 164] width 8 height 9
type input "1"
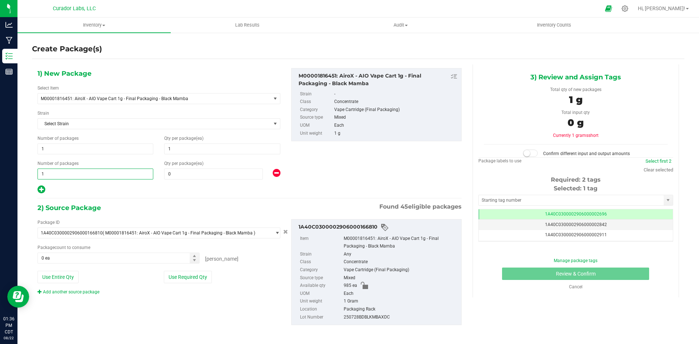
click at [64, 174] on span "1 1" at bounding box center [96, 174] width 116 height 11
click at [64, 174] on input "1" at bounding box center [95, 174] width 115 height 10
type input "82"
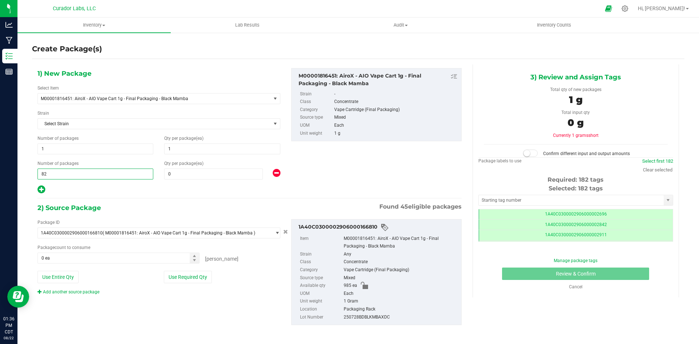
scroll to position [0, 0]
type input "82"
click at [195, 177] on span at bounding box center [213, 174] width 99 height 11
type input "12"
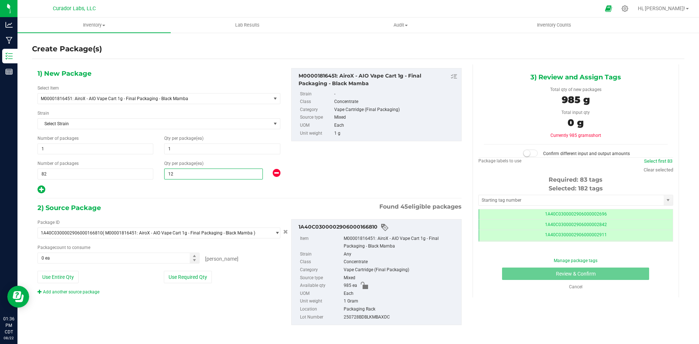
click at [173, 184] on div "1) New Package Select Item M00001816451: AiroX - AIO Vape Cart 1g - Final Packa…" at bounding box center [159, 131] width 254 height 126
click at [51, 277] on button "Use Entire Qty" at bounding box center [58, 277] width 41 height 12
type input "985 ea"
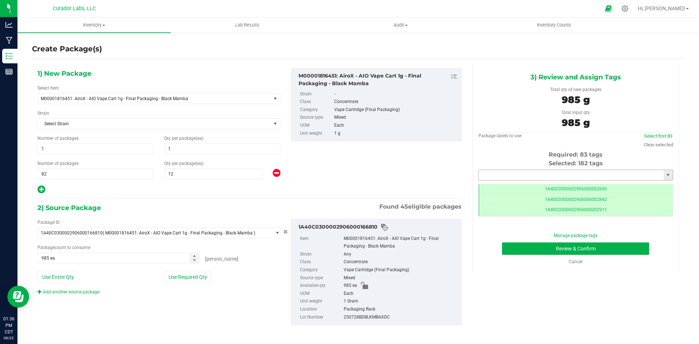
click at [497, 177] on input "text" at bounding box center [571, 175] width 185 height 10
click at [480, 187] on li "1A40C0300002906000167110" at bounding box center [571, 187] width 192 height 11
type input "1A40C0300002906000167110"
click at [516, 244] on button "Review & Confirm" at bounding box center [575, 249] width 147 height 12
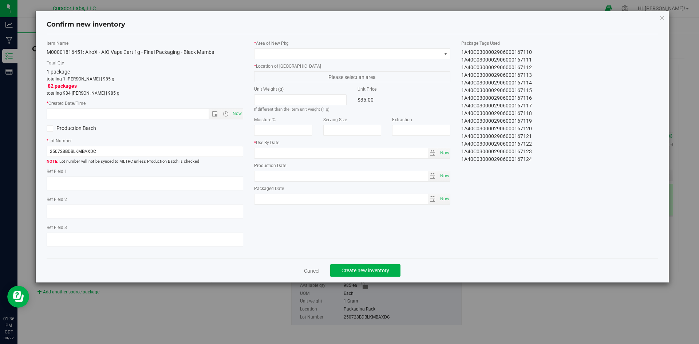
type input "2025-08-15"
click at [235, 113] on span "Now" at bounding box center [237, 114] width 12 height 11
type input "8/22/2025 1:36 PM"
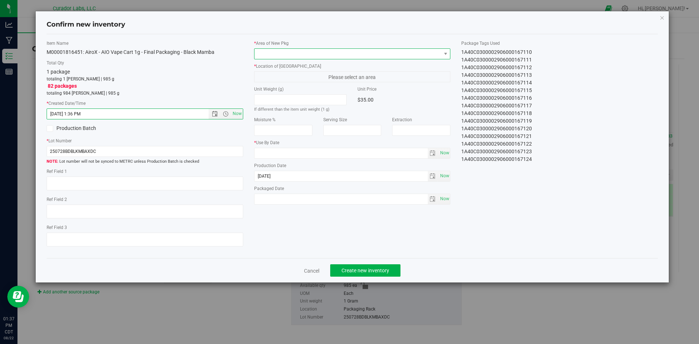
click at [283, 55] on span at bounding box center [348, 54] width 187 height 10
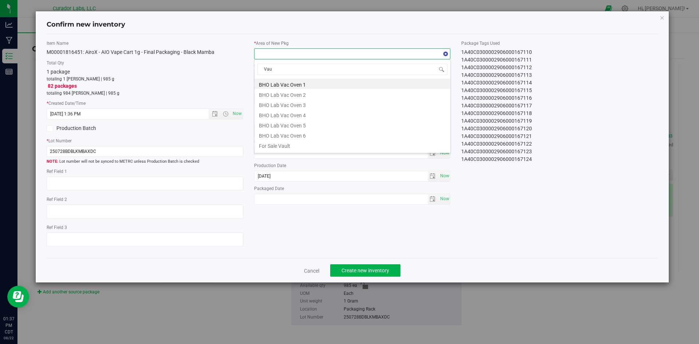
type input "Vaul"
click at [275, 132] on li "Vault" at bounding box center [353, 135] width 196 height 10
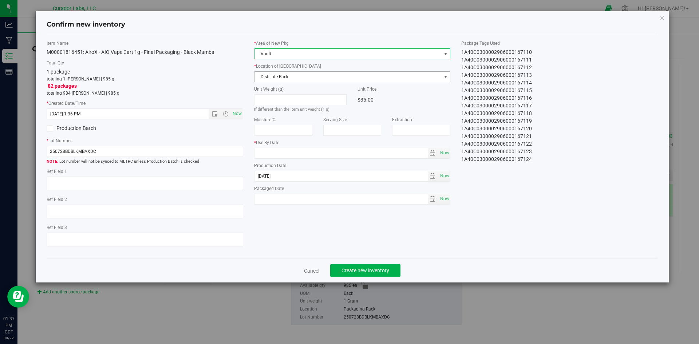
click at [283, 75] on span "Distillate Rack" at bounding box center [348, 77] width 187 height 10
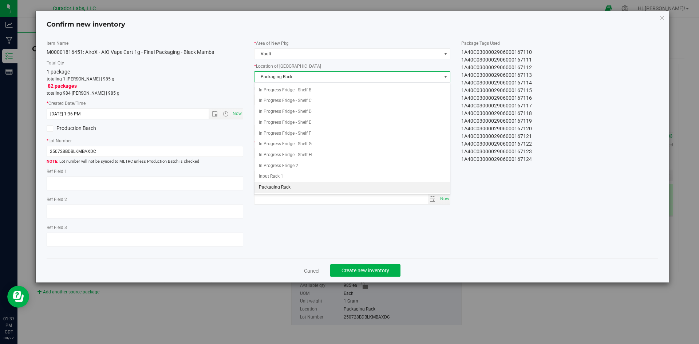
click at [283, 77] on span "Packaging Rack" at bounding box center [348, 77] width 187 height 10
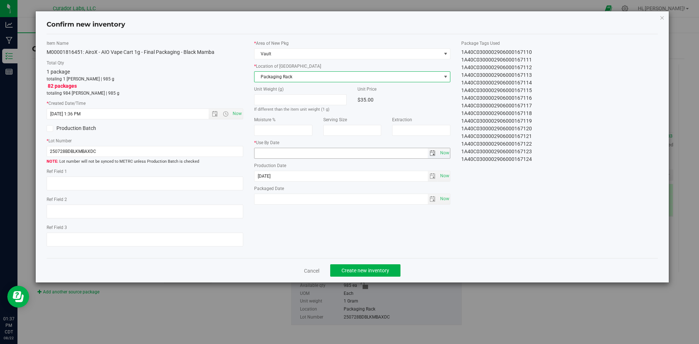
click at [274, 152] on input "text" at bounding box center [341, 153] width 173 height 10
type input "2026-08-15"
click at [446, 198] on span "Now" at bounding box center [445, 199] width 12 height 11
type input "2025-08-22"
click at [369, 267] on button "Create new inventory" at bounding box center [365, 270] width 70 height 12
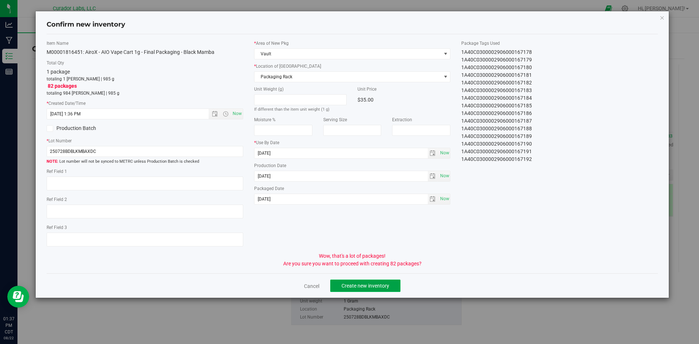
click at [373, 286] on span "Create new inventory" at bounding box center [366, 286] width 48 height 6
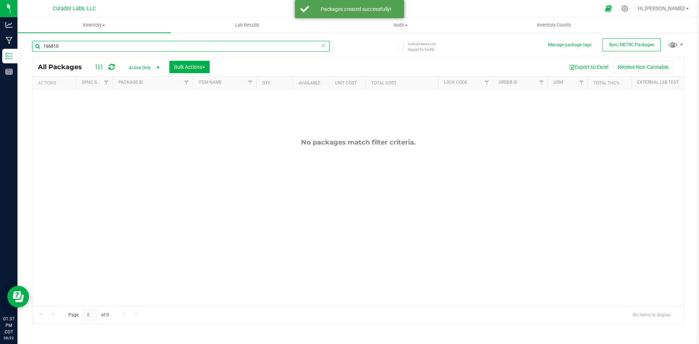
drag, startPoint x: 70, startPoint y: 47, endPoint x: 41, endPoint y: 49, distance: 28.8
click at [41, 49] on input "166810" at bounding box center [181, 46] width 298 height 11
paste input "M00001816451: AiroX - AIO Vape Cart 1g - Final Packaging - Black Mamba"
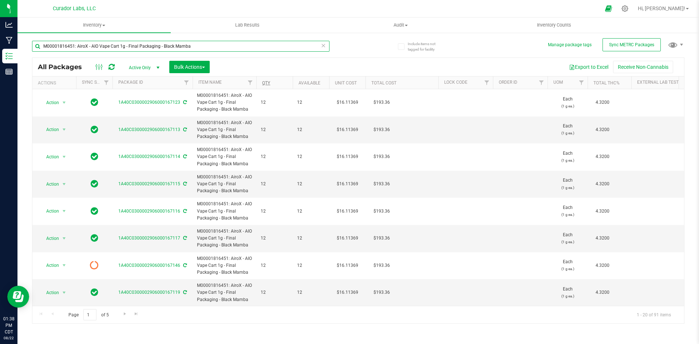
type input "M00001816451: AiroX - AIO Vape Cart 1g - Final Packaging - Black Mamba"
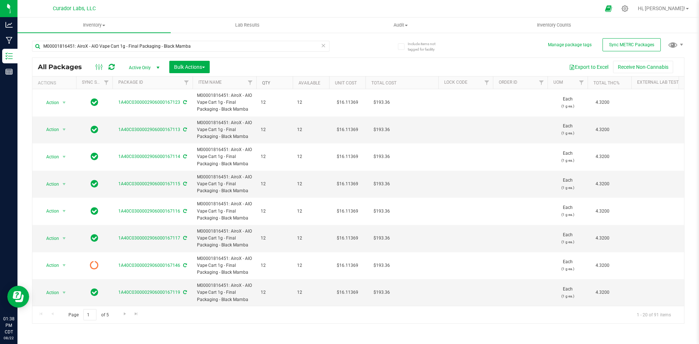
click at [265, 81] on link "Qty" at bounding box center [266, 83] width 8 height 5
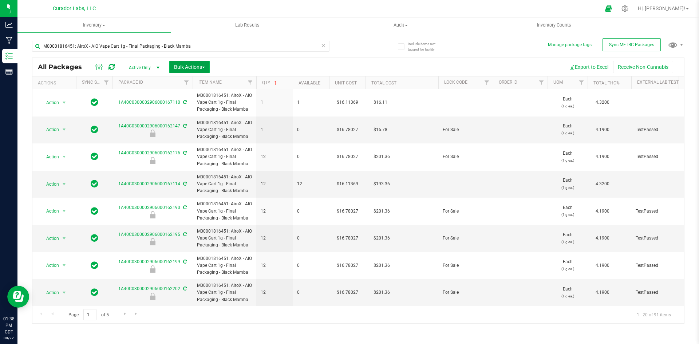
click at [195, 72] on button "Bulk Actions" at bounding box center [189, 67] width 40 height 12
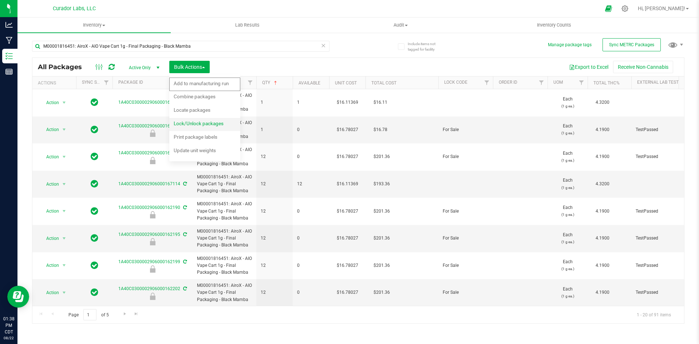
click at [186, 126] on span "Lock/Unlock packages" at bounding box center [199, 124] width 50 height 6
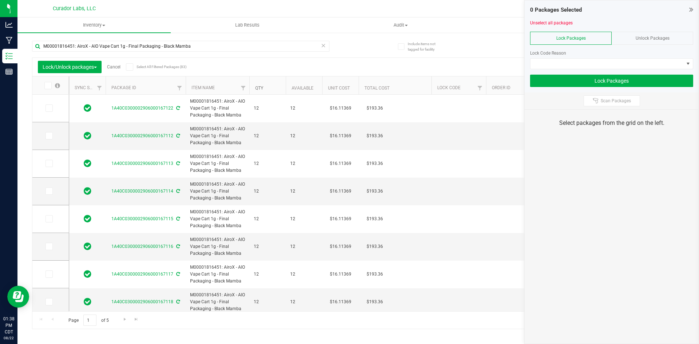
click at [263, 89] on link "Qty" at bounding box center [259, 88] width 8 height 5
click at [689, 9] on div "0 Packages Selected" at bounding box center [611, 10] width 163 height 8
click at [691, 9] on icon at bounding box center [692, 9] width 4 height 7
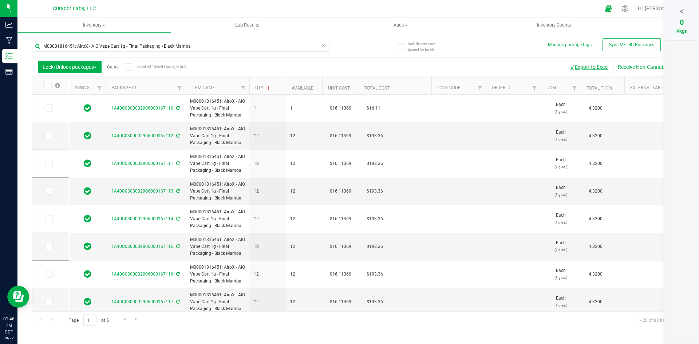
click at [599, 66] on button "Export to Excel" at bounding box center [589, 67] width 49 height 12
click at [136, 67] on label "Select All Filtered Packages (83)" at bounding box center [149, 66] width 47 height 7
click at [0, 0] on input "Select All Filtered Packages (83)" at bounding box center [0, 0] width 0 height 0
click at [686, 12] on div at bounding box center [682, 11] width 20 height 11
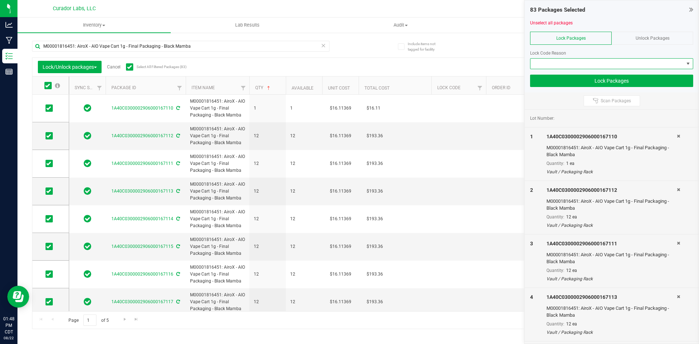
click at [590, 63] on span at bounding box center [607, 64] width 153 height 10
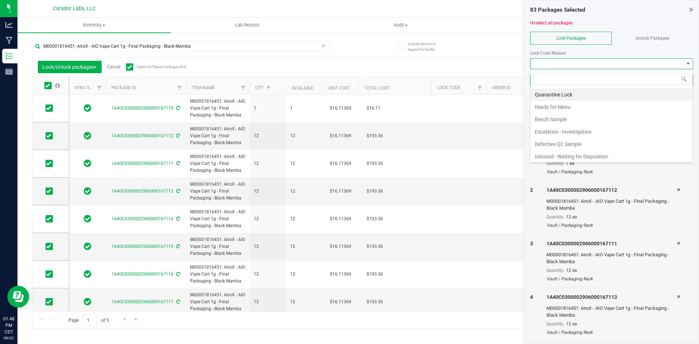
scroll to position [11, 163]
drag, startPoint x: 580, startPoint y: 108, endPoint x: 573, endPoint y: 91, distance: 18.1
click at [580, 107] on li "Ready for Menu" at bounding box center [612, 107] width 162 height 12
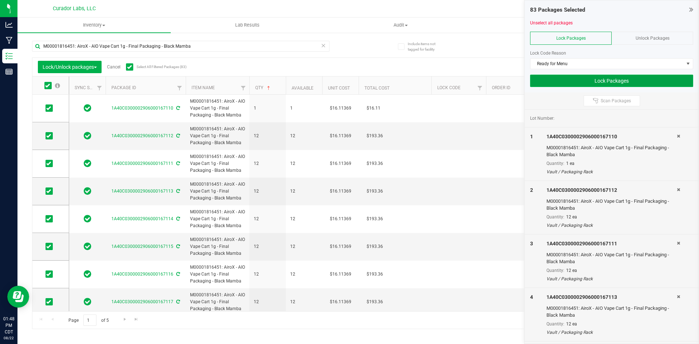
click at [563, 77] on button "Lock Packages" at bounding box center [611, 81] width 163 height 12
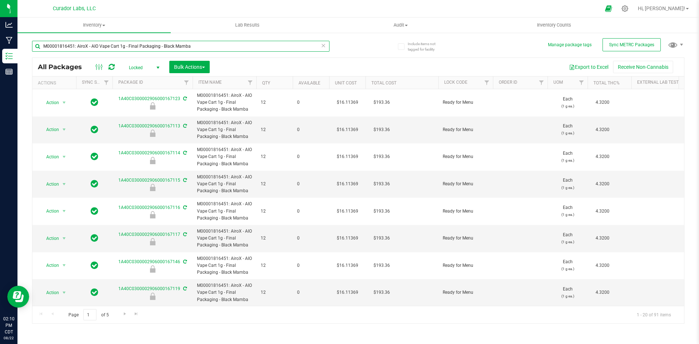
click at [175, 49] on input "M00001816451: AiroX - AIO Vape Cart 1g - Final Packaging - Black Mamba" at bounding box center [181, 46] width 298 height 11
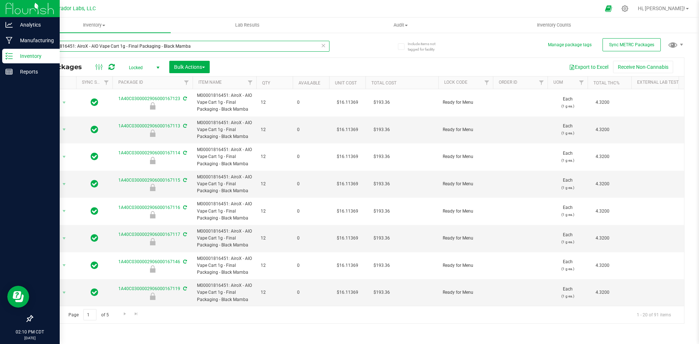
drag, startPoint x: 203, startPoint y: 44, endPoint x: 11, endPoint y: 49, distance: 192.1
click at [11, 49] on div "Analytics Manufacturing Inventory Reports 02:10 PM CDT 08/22/2025 08/22 Curador…" at bounding box center [349, 172] width 699 height 344
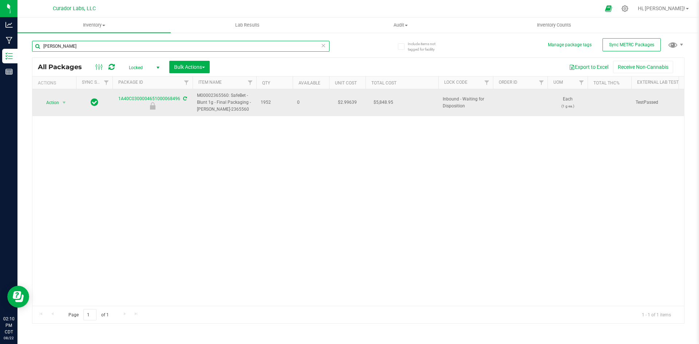
type input "lovie"
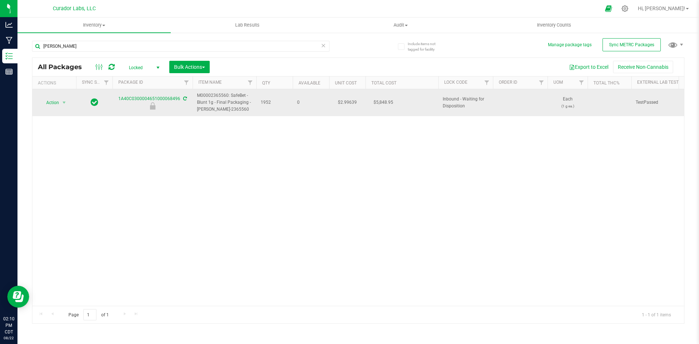
drag, startPoint x: 228, startPoint y: 110, endPoint x: 195, endPoint y: 97, distance: 35.4
click at [195, 97] on td "M00002365560: SafeBet - Blunt 1g - Final Packaging - Lovie-2365560" at bounding box center [225, 102] width 64 height 27
copy span "M00002365560: SafeBet - Blunt 1g - Final Packaging - Lovie-2365560"
drag, startPoint x: 119, startPoint y: 99, endPoint x: 177, endPoint y: 102, distance: 58.0
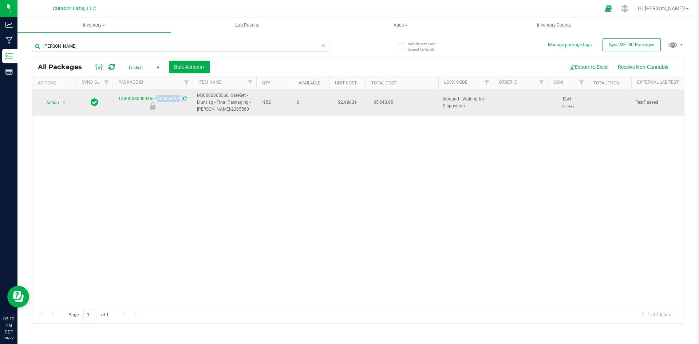
click at [181, 102] on div "1A40C0300004651000068496" at bounding box center [152, 102] width 82 height 14
copy div "1A40C0300004651000068496"
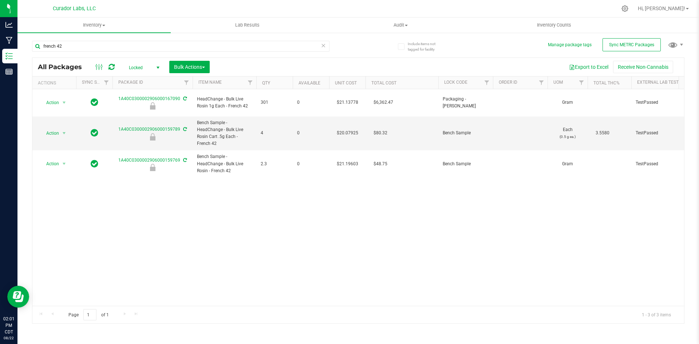
drag, startPoint x: 653, startPoint y: 8, endPoint x: 613, endPoint y: 1, distance: 40.7
click at [629, 8] on icon at bounding box center [625, 8] width 7 height 7
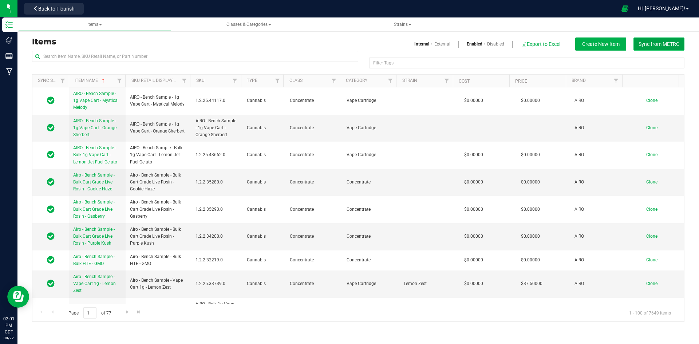
click at [642, 44] on span "Sync from METRC" at bounding box center [659, 44] width 41 height 6
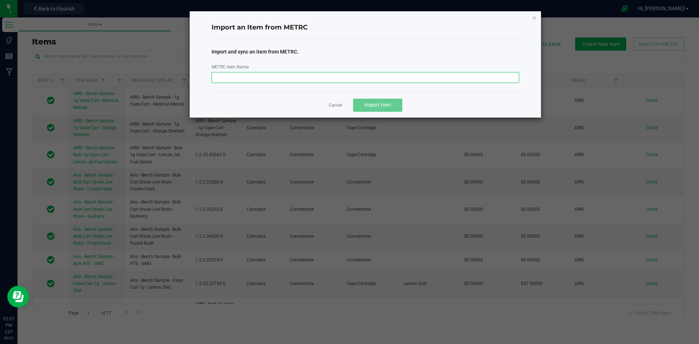
click at [298, 78] on input "METRC Item Name" at bounding box center [366, 77] width 308 height 11
paste input "M00002244028: SafeBet - Diamonds - Rolls - .5g 7pk - Final Packaging - Evening …"
type input "M00002244028: SafeBet - Diamonds - Rolls - .5g 7pk - Final Packaging - Evening …"
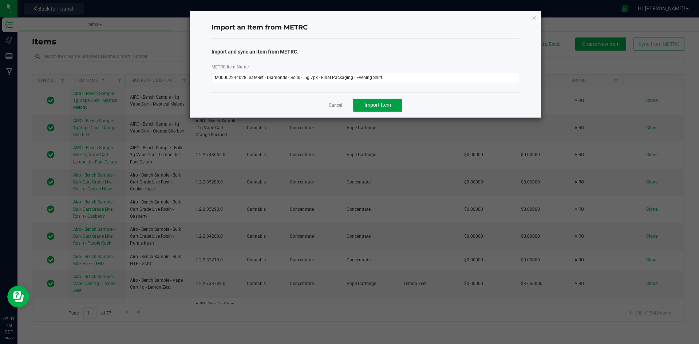
click at [356, 107] on button "Import Item" at bounding box center [377, 105] width 49 height 13
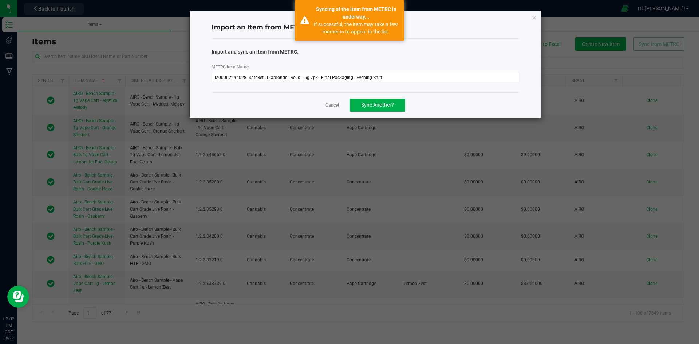
click at [332, 101] on app-cancel-button "Cancel" at bounding box center [332, 105] width 13 height 8
click at [331, 107] on link "Cancel" at bounding box center [332, 105] width 13 height 6
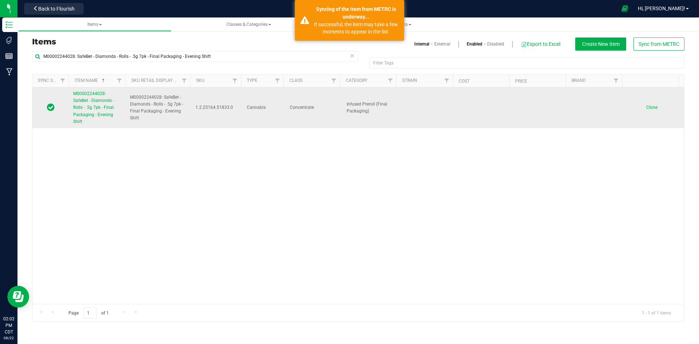
drag, startPoint x: 187, startPoint y: 99, endPoint x: 107, endPoint y: 103, distance: 80.6
click at [107, 103] on link "M00002244028: SafeBet - Diamonds - Rolls - .5g 7pk - Final Packaging - Evening …" at bounding box center [97, 107] width 48 height 35
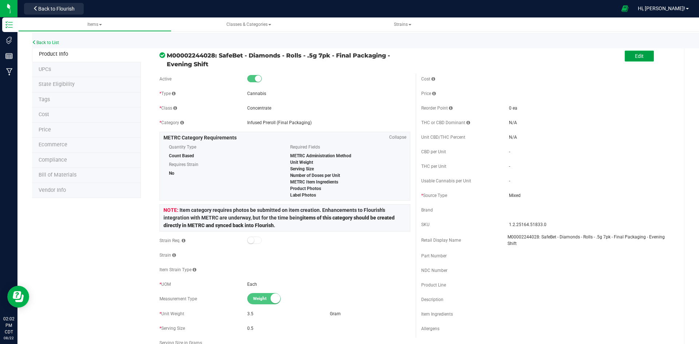
click at [645, 57] on button "Edit" at bounding box center [639, 56] width 29 height 11
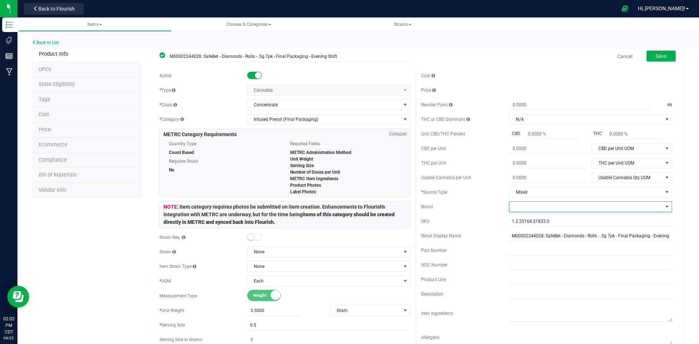
click at [514, 210] on span at bounding box center [586, 207] width 153 height 10
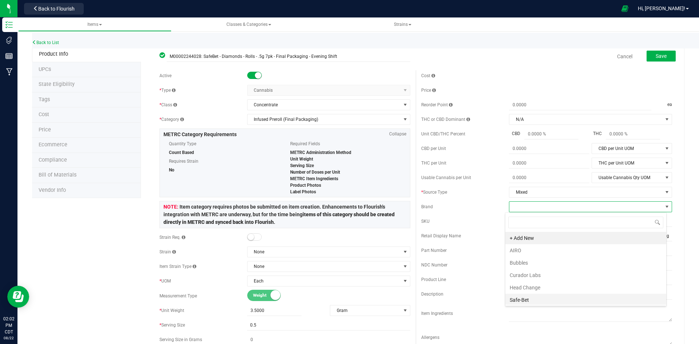
click at [519, 299] on li "Safe-Bet" at bounding box center [586, 300] width 161 height 12
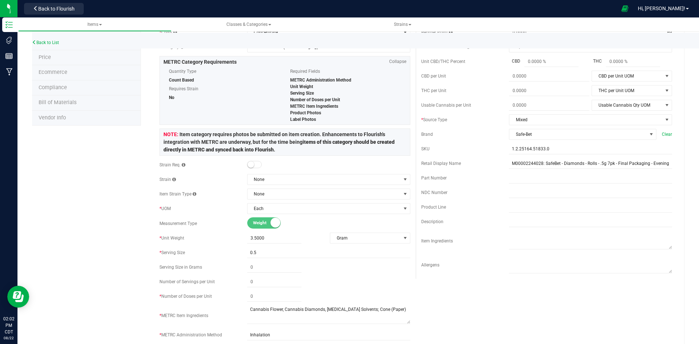
scroll to position [73, 0]
click at [254, 293] on span at bounding box center [274, 296] width 54 height 11
type input "7"
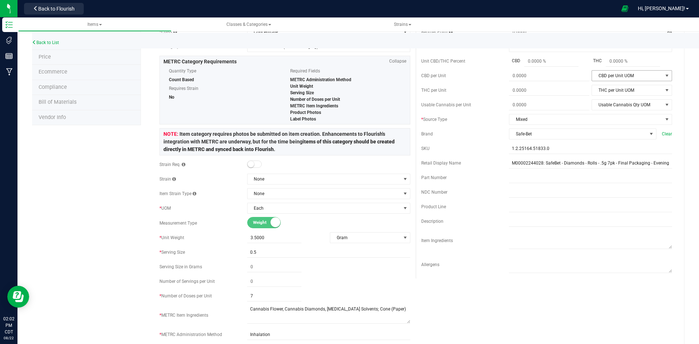
scroll to position [0, 0]
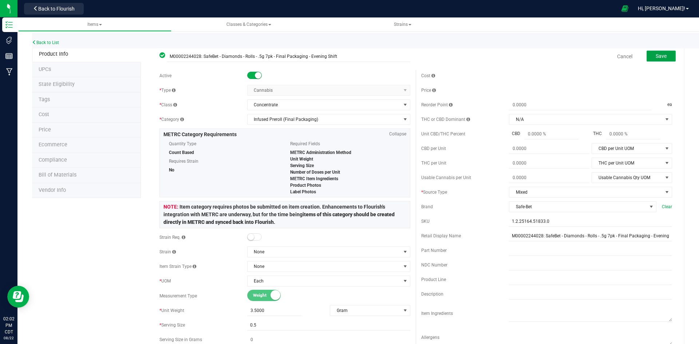
drag, startPoint x: 664, startPoint y: 55, endPoint x: 659, endPoint y: 55, distance: 5.1
click at [662, 55] on button "Save" at bounding box center [661, 56] width 29 height 11
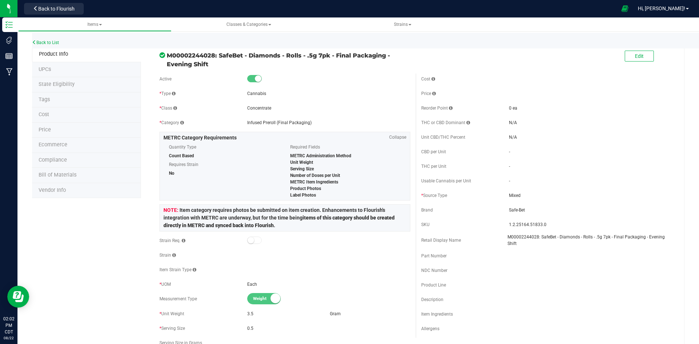
drag, startPoint x: 208, startPoint y: 65, endPoint x: 167, endPoint y: 52, distance: 43.1
click at [167, 52] on span "M00002244028: SafeBet - Diamonds - Rolls - .5g 7pk - Final Packaging - Evening …" at bounding box center [289, 59] width 244 height 17
copy span "M00002244028: SafeBet - Diamonds - Rolls - .5g 7pk - Final Packaging - Evening …"
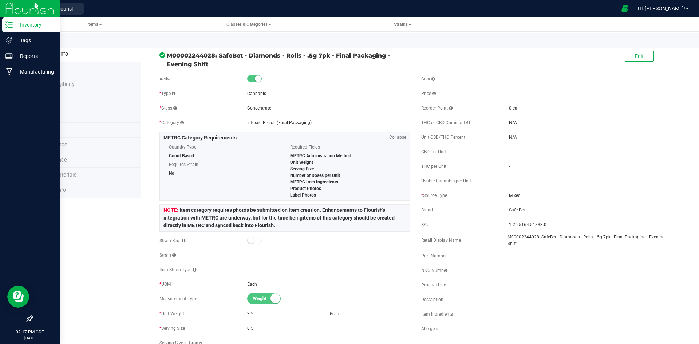
click at [12, 20] on div "Inventory" at bounding box center [31, 24] width 58 height 15
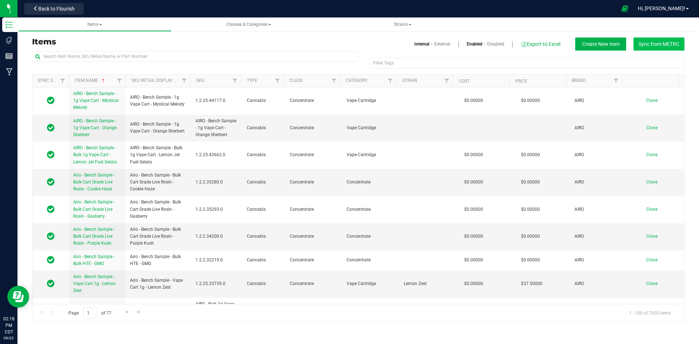
drag, startPoint x: 633, startPoint y: 44, endPoint x: 636, endPoint y: 42, distance: 3.9
click at [636, 42] on div "Internal External Enabled Disabled Export to Excel Create New Item Sync from ME…" at bounding box center [607, 44] width 155 height 13
click at [637, 44] on button "Sync from METRC" at bounding box center [659, 44] width 51 height 13
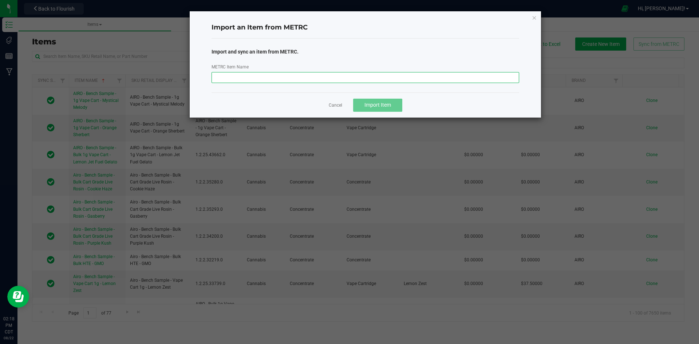
click at [262, 75] on input "METRC Item Name" at bounding box center [366, 77] width 308 height 11
paste input "M00002243190: SafeBet - Diamonds - Rolls - .5g 3pk - Final Packaging - Evening …"
type input "M00002243190: SafeBet - Diamonds - Rolls - .5g 3pk - Final Packaging - Evening …"
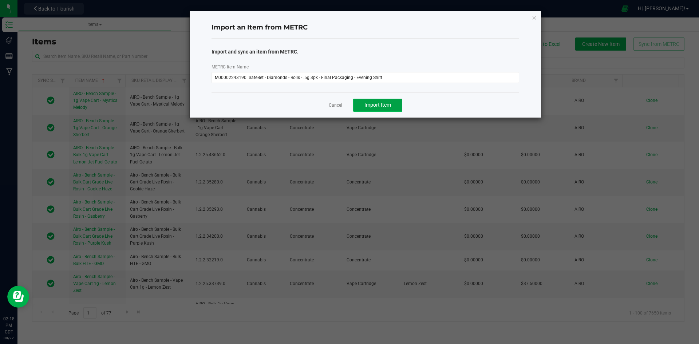
click at [366, 103] on span "Import Item" at bounding box center [378, 105] width 27 height 6
click at [328, 105] on link "Cancel" at bounding box center [332, 105] width 13 height 6
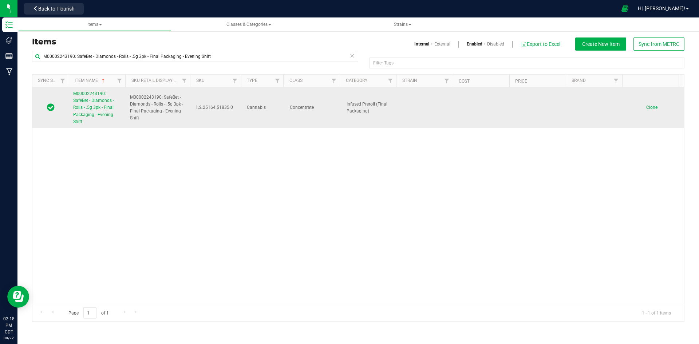
click at [99, 101] on span "M00002243190: SafeBet - Diamonds - Rolls - .5g 3pk - Final Packaging - Evening …" at bounding box center [93, 107] width 41 height 33
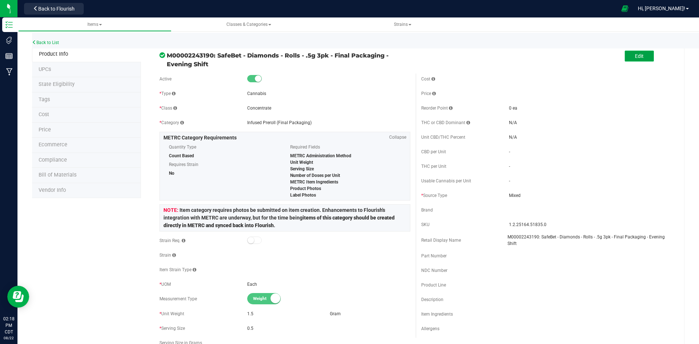
click at [629, 55] on button "Edit" at bounding box center [639, 56] width 29 height 11
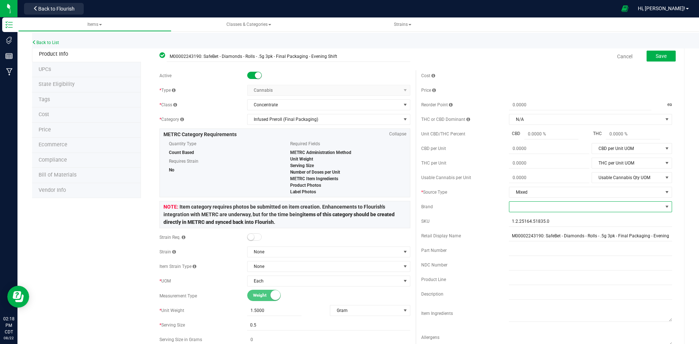
click at [513, 211] on span at bounding box center [586, 207] width 153 height 10
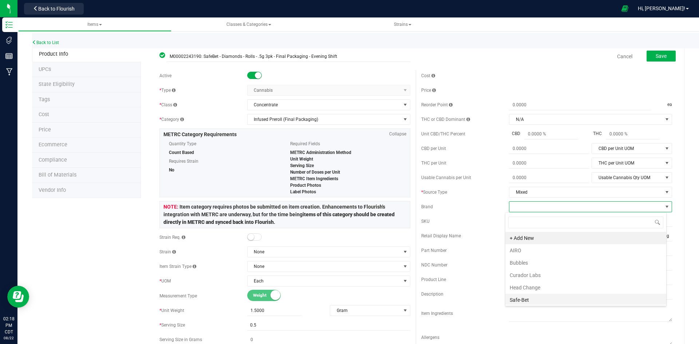
click at [531, 302] on li "Safe-Bet" at bounding box center [586, 300] width 161 height 12
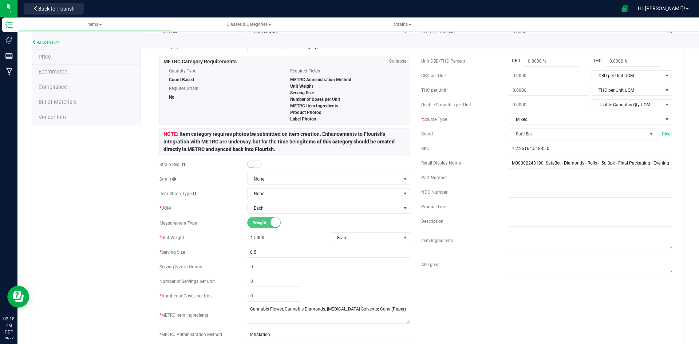
click at [269, 293] on span at bounding box center [274, 296] width 54 height 11
type input "3"
drag, startPoint x: 110, startPoint y: 274, endPoint x: 110, endPoint y: 267, distance: 6.6
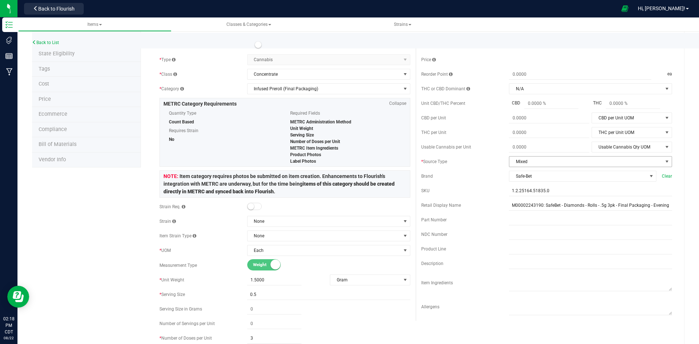
scroll to position [0, 0]
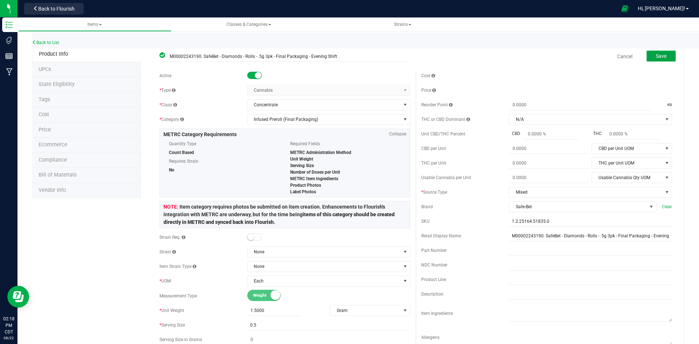
click at [649, 60] on button "Save" at bounding box center [661, 56] width 29 height 11
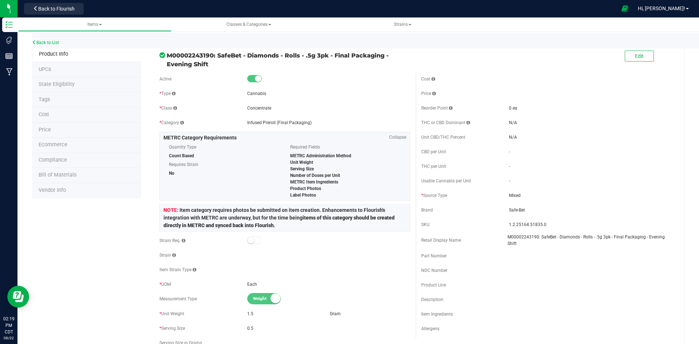
drag, startPoint x: 211, startPoint y: 66, endPoint x: 166, endPoint y: 52, distance: 46.9
click at [167, 52] on span "M00002243190: SafeBet - Diamonds - Rolls - .5g 3pk - Final Packaging - Evening …" at bounding box center [289, 59] width 244 height 17
copy span "M00002243190: SafeBet - Diamonds - Rolls - .5g 3pk - Final Packaging - Evening …"
click at [49, 8] on span "Back to Flourish" at bounding box center [56, 9] width 36 height 6
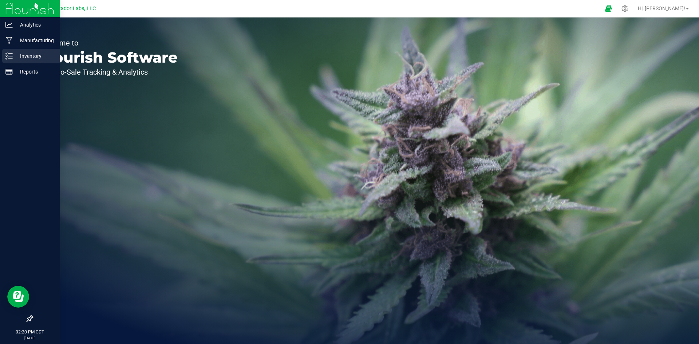
click at [7, 54] on icon at bounding box center [6, 53] width 1 height 1
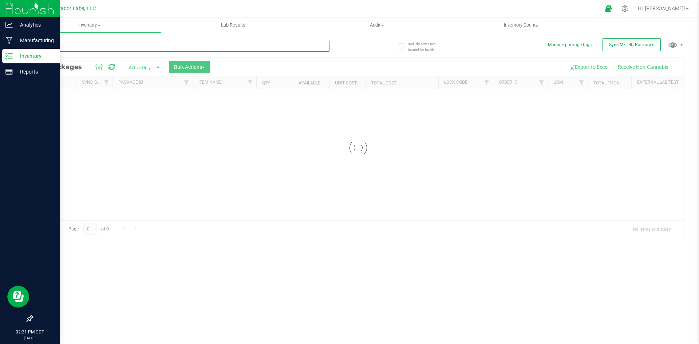
click at [92, 49] on input "text" at bounding box center [181, 46] width 298 height 11
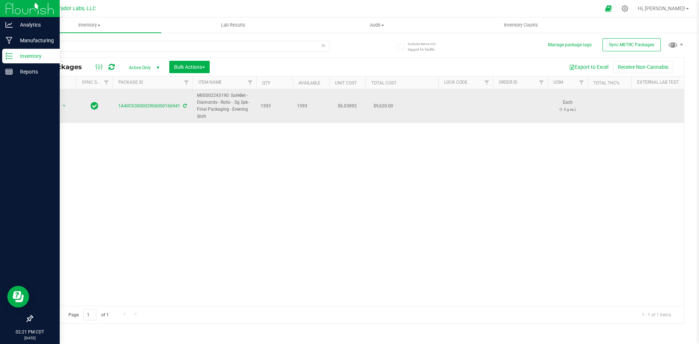
drag, startPoint x: 207, startPoint y: 117, endPoint x: 197, endPoint y: 98, distance: 21.2
click at [197, 98] on span "M00002243190: SafeBet - Diamonds - Rolls - .5g 3pk - Final Packaging - Evening …" at bounding box center [224, 106] width 55 height 28
copy span "M00002243190: SafeBet - Diamonds - Rolls - .5g 3pk - Final Packaging - Evening …"
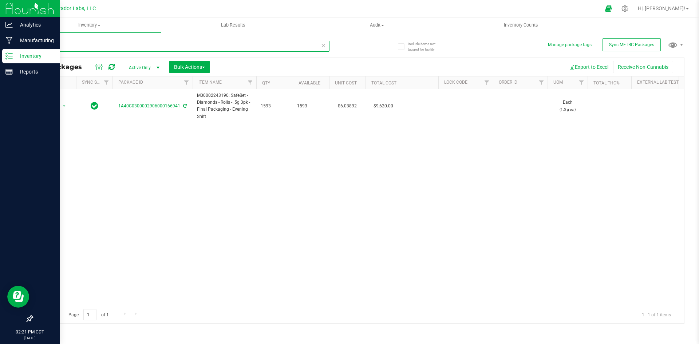
click at [135, 46] on input "166941" at bounding box center [181, 46] width 298 height 11
paste input "M00002243190: SafeBet - Diamonds - Rolls - .5g 3pk - Final Packaging - Evening …"
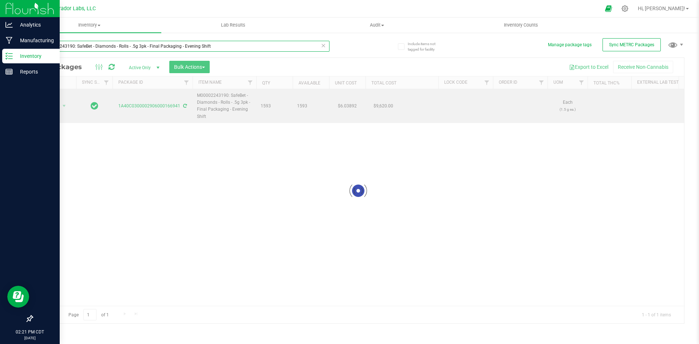
type input "M00002243190: SafeBet - Diamonds - Rolls - .5g 3pk - Final Packaging - Evening …"
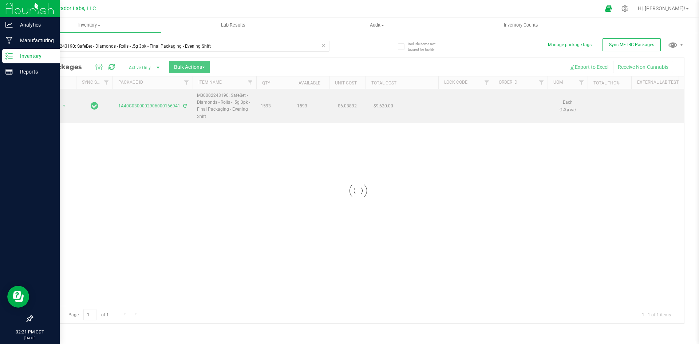
click at [55, 107] on div at bounding box center [358, 191] width 652 height 266
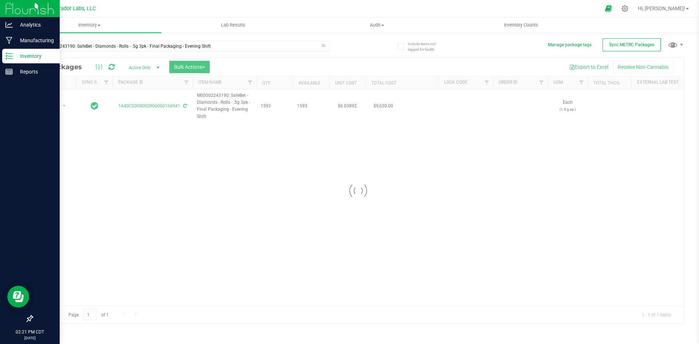
click at [52, 107] on div at bounding box center [358, 191] width 652 height 266
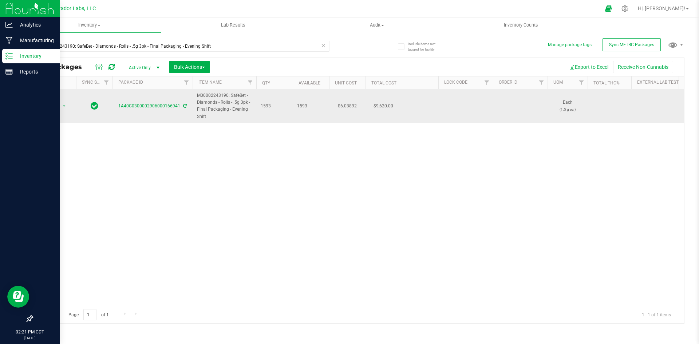
click at [45, 97] on td "Action Action Adjust qty Create package Edit attributes Global inventory Locate…" at bounding box center [54, 106] width 44 height 34
click at [50, 102] on span "Action" at bounding box center [50, 106] width 20 height 10
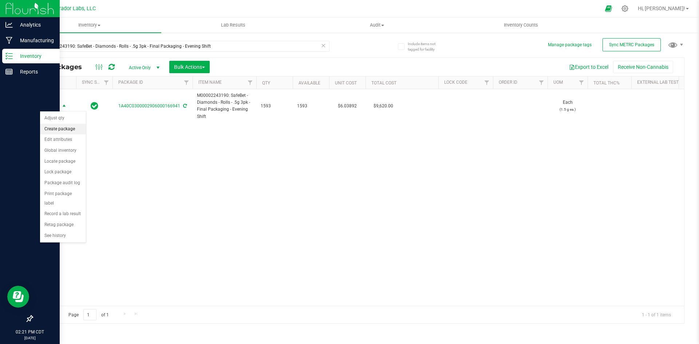
click at [55, 130] on li "Create package" at bounding box center [63, 129] width 46 height 11
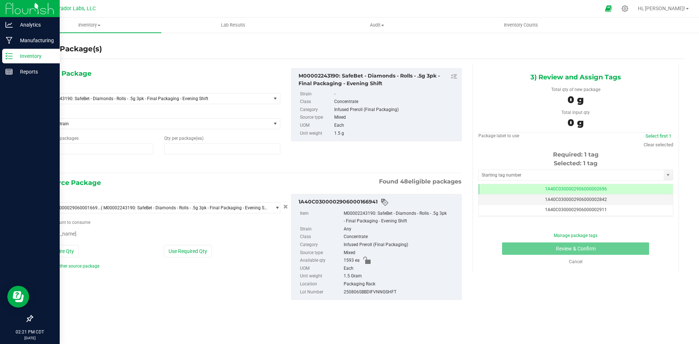
type input "1"
type input "0"
click at [180, 145] on span at bounding box center [222, 149] width 116 height 11
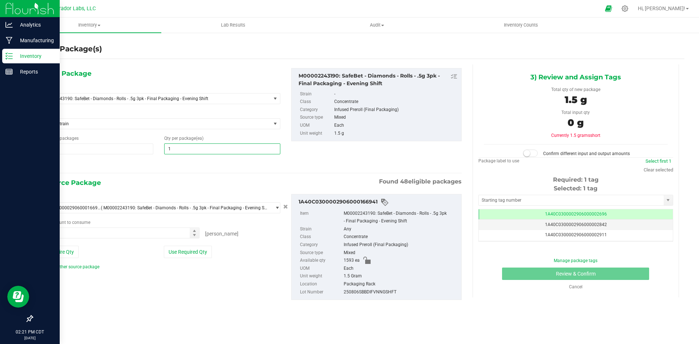
type input "18"
click at [43, 163] on icon at bounding box center [42, 164] width 8 height 9
type input "18"
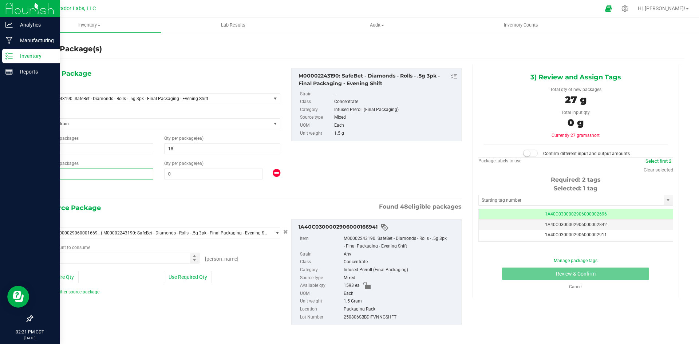
drag, startPoint x: 56, startPoint y: 176, endPoint x: 38, endPoint y: 179, distance: 18.4
click at [39, 179] on span "1 1" at bounding box center [96, 174] width 116 height 11
type input "63"
click at [184, 172] on input "0" at bounding box center [214, 174] width 98 height 10
type input "63"
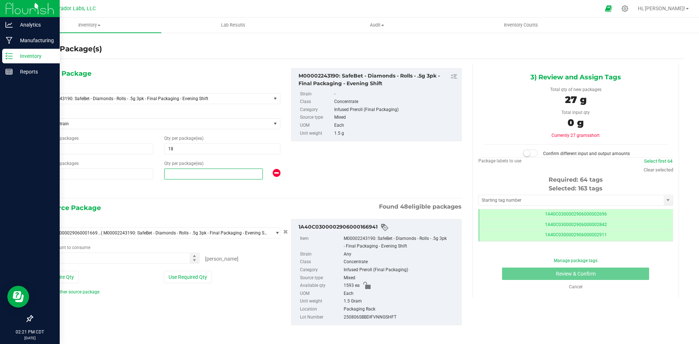
scroll to position [0, 0]
type input "25"
click at [51, 279] on button "Use Entire Qty" at bounding box center [58, 277] width 41 height 12
type input "1593 ea"
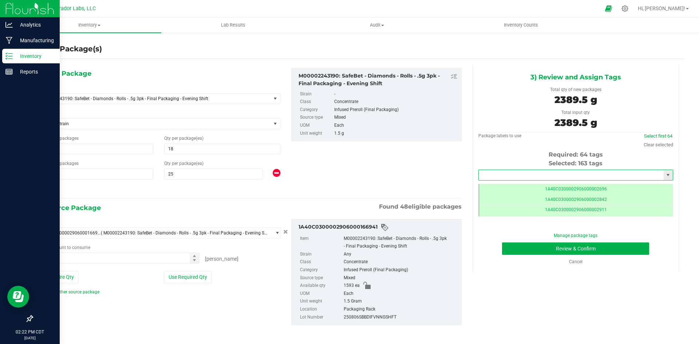
click at [496, 177] on input "text" at bounding box center [571, 175] width 185 height 10
click at [520, 189] on li "1A40C0300002906000167193" at bounding box center [571, 187] width 192 height 11
type input "1A40C0300002906000167193"
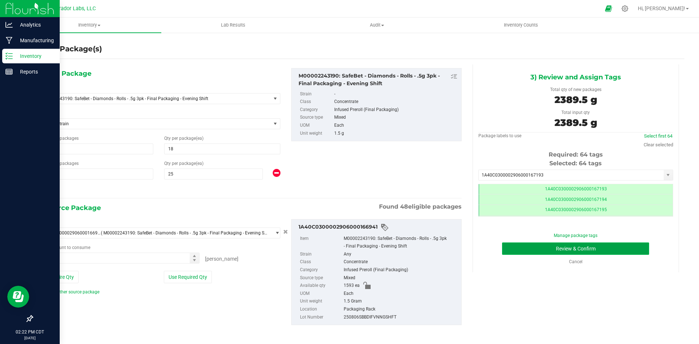
click at [540, 247] on button "Review & Confirm" at bounding box center [575, 249] width 147 height 12
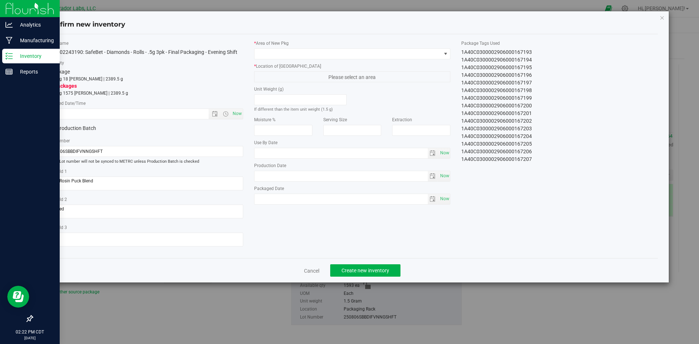
type input "2025-08-15"
click at [236, 115] on span "Now" at bounding box center [237, 114] width 12 height 11
type input "8/22/2025 2:24 PM"
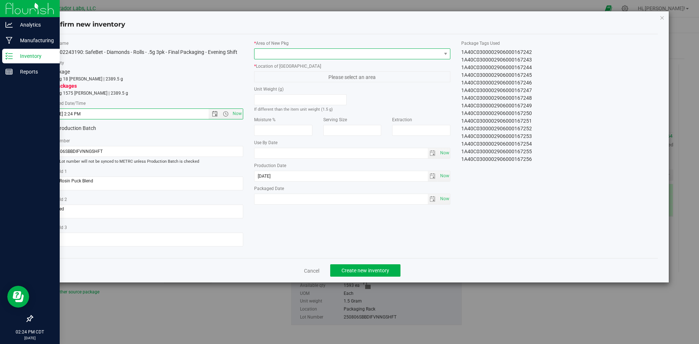
click at [286, 50] on span at bounding box center [348, 54] width 187 height 10
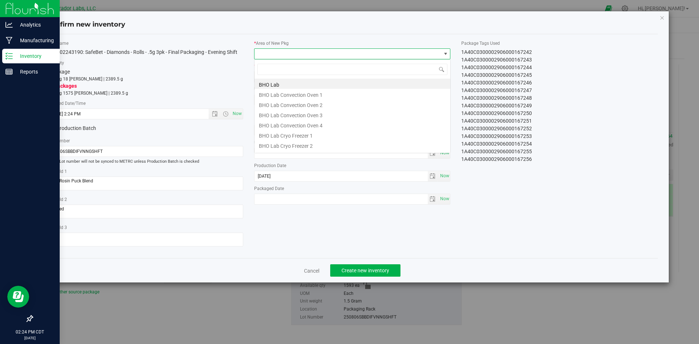
scroll to position [11, 197]
type input "vau"
click at [274, 136] on li "Vault" at bounding box center [353, 135] width 196 height 10
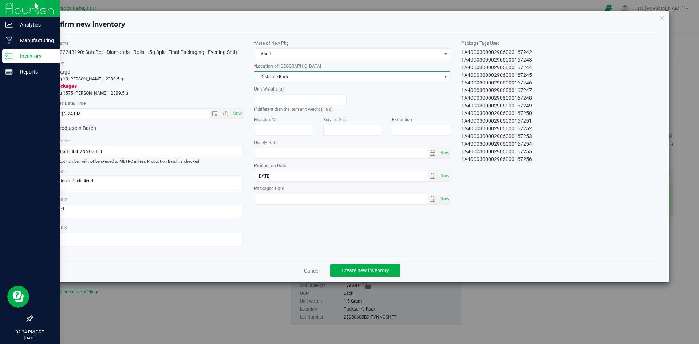
click at [282, 79] on span "Distillate Rack" at bounding box center [348, 77] width 187 height 10
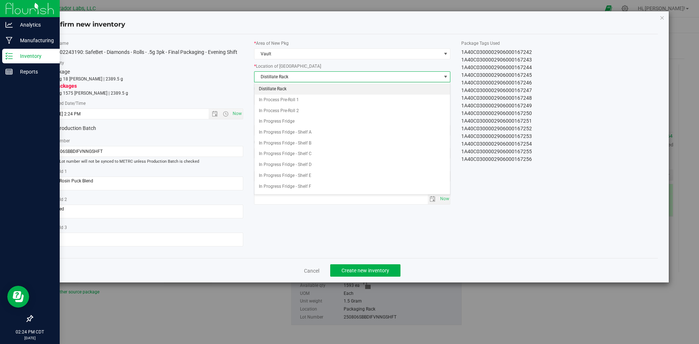
scroll to position [53, 0]
click at [282, 79] on span "Packaging Rack" at bounding box center [348, 77] width 187 height 10
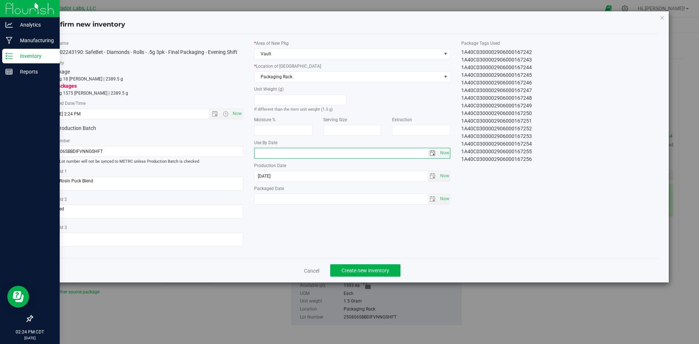
click at [270, 152] on input "text" at bounding box center [341, 153] width 173 height 10
type input "2026-08-15"
click at [443, 196] on span "Now" at bounding box center [445, 199] width 12 height 11
type input "2025-08-22"
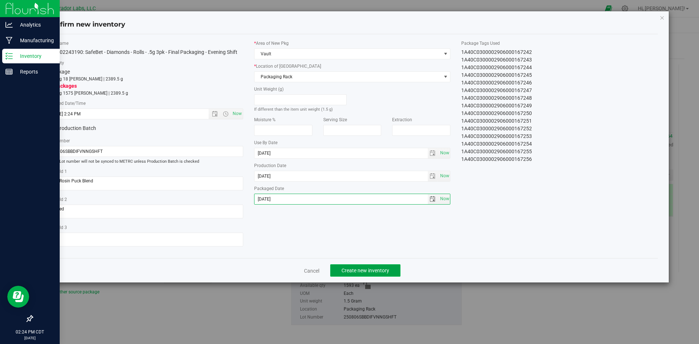
click at [378, 275] on button "Create new inventory" at bounding box center [365, 270] width 70 height 12
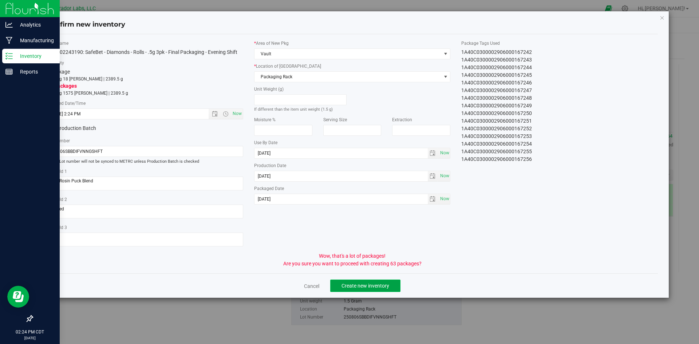
click at [376, 285] on span "Create new inventory" at bounding box center [366, 286] width 48 height 6
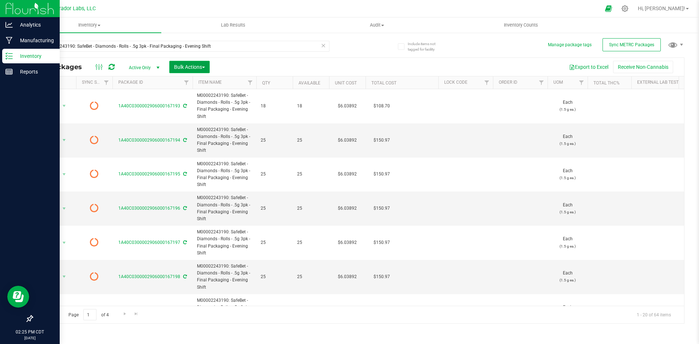
click at [186, 63] on button "Bulk Actions" at bounding box center [189, 67] width 40 height 12
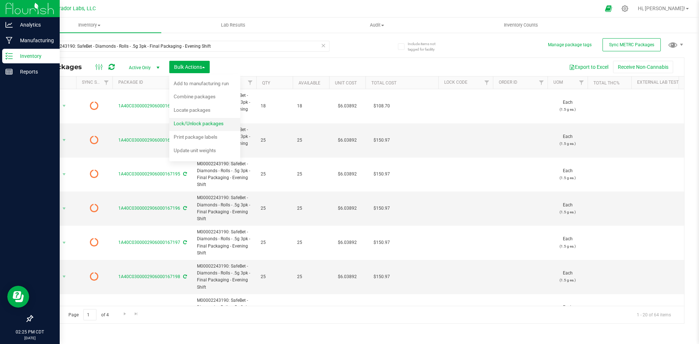
click at [194, 120] on div "Lock/Unlock packages" at bounding box center [204, 125] width 60 height 12
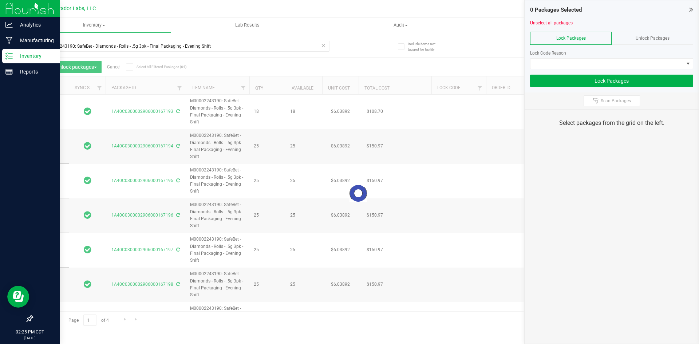
type input "2026-08-15"
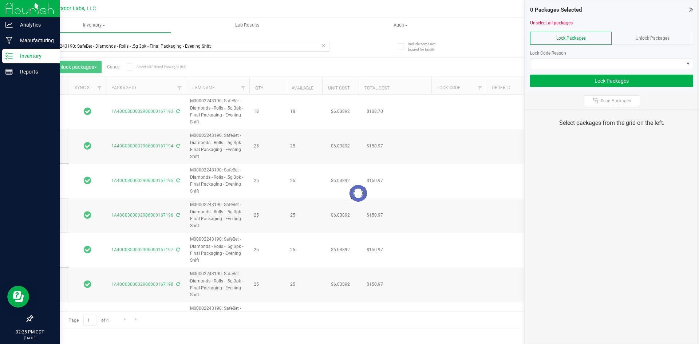
type input "2026-08-15"
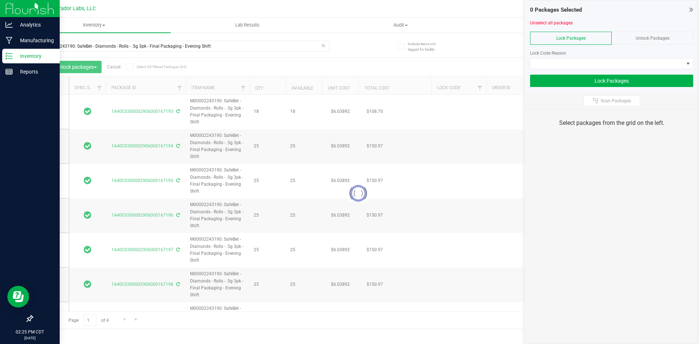
type input "2026-08-15"
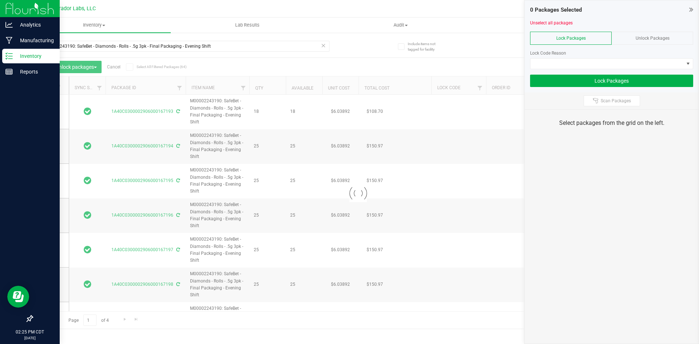
type input "2026-08-15"
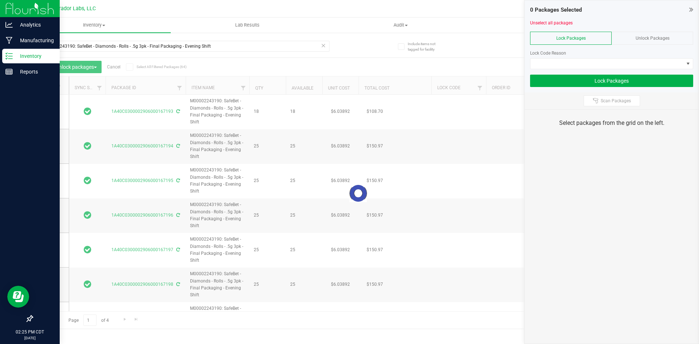
click at [691, 9] on icon at bounding box center [692, 9] width 4 height 7
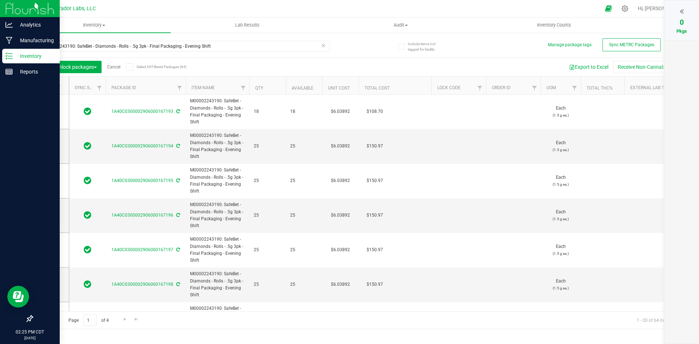
type input "2026-08-15"
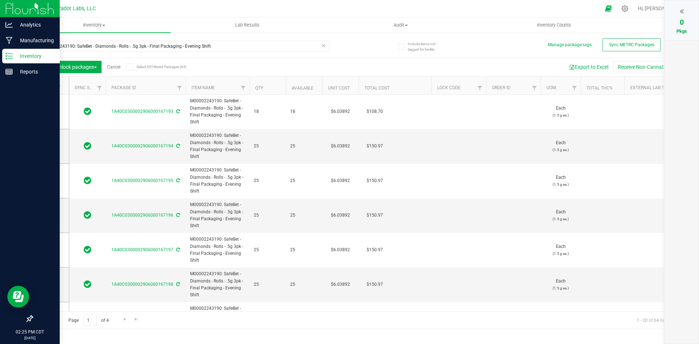
type input "2026-08-15"
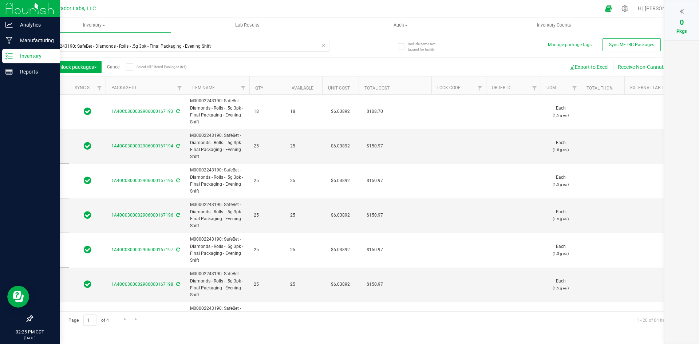
type input "2026-08-15"
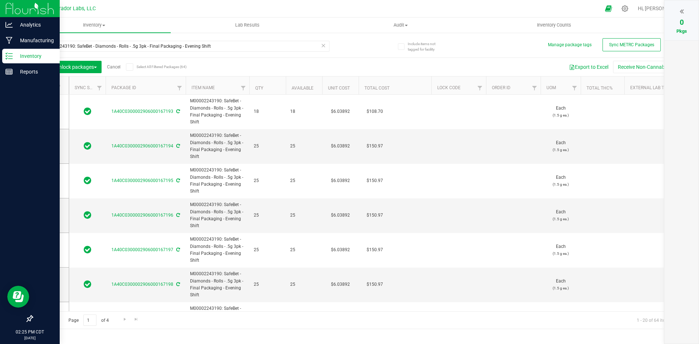
type input "2026-08-15"
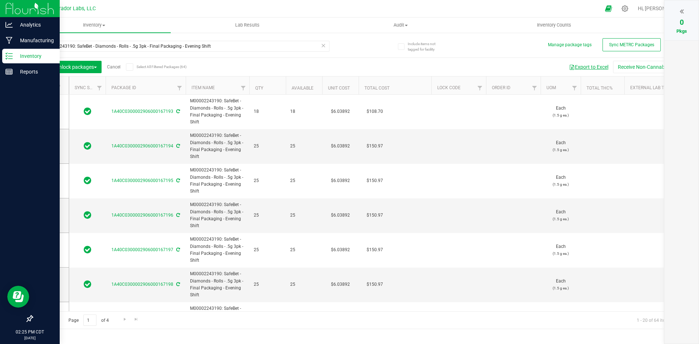
click at [589, 68] on button "Export to Excel" at bounding box center [589, 67] width 49 height 12
click at [129, 70] on span at bounding box center [129, 66] width 7 height 7
click at [0, 0] on input "Select All Filtered Packages (64)" at bounding box center [0, 0] width 0 height 0
click at [679, 12] on div at bounding box center [682, 11] width 20 height 11
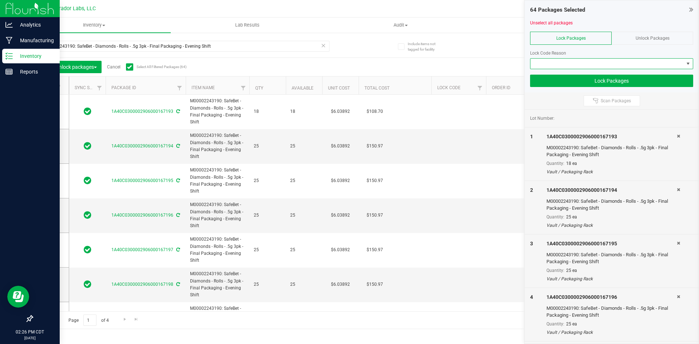
click at [561, 64] on span at bounding box center [607, 64] width 153 height 10
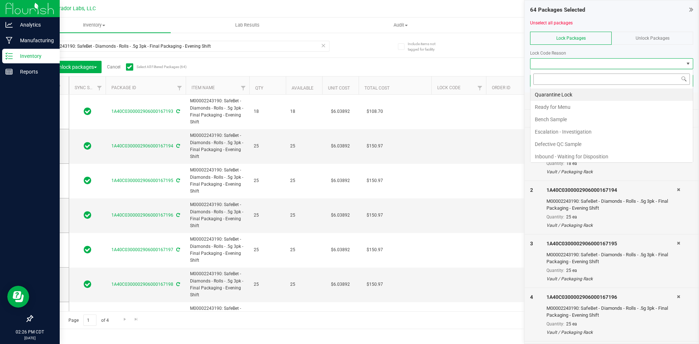
scroll to position [11, 163]
click at [553, 105] on li "Ready for Menu" at bounding box center [612, 107] width 162 height 12
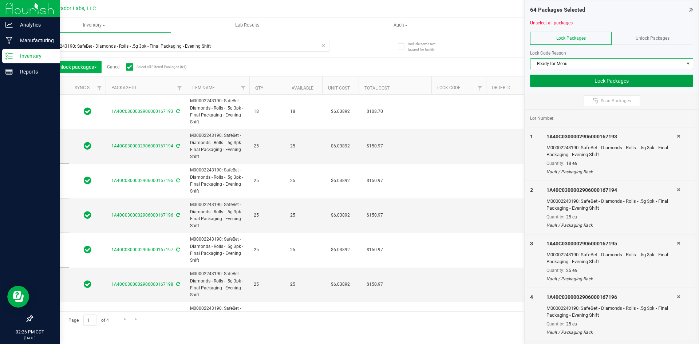
click at [574, 80] on button "Lock Packages" at bounding box center [611, 81] width 163 height 12
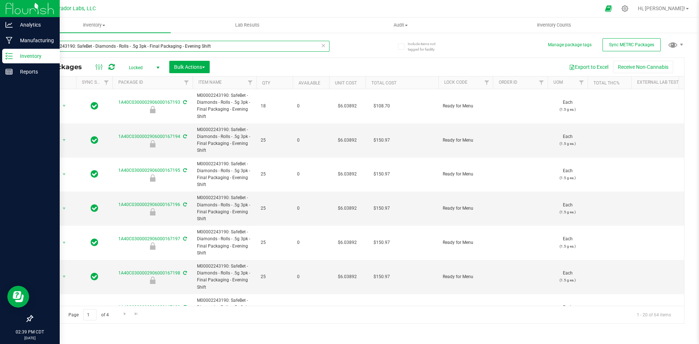
click at [142, 49] on input "M00002243190: SafeBet - Diamonds - Rolls - .5g 3pk - Final Packaging - Evening …" at bounding box center [181, 46] width 298 height 11
click at [141, 48] on input "M00002243190: SafeBet - Diamonds - Rolls - .5g 3pk - Final Packaging - Evening …" at bounding box center [181, 46] width 298 height 11
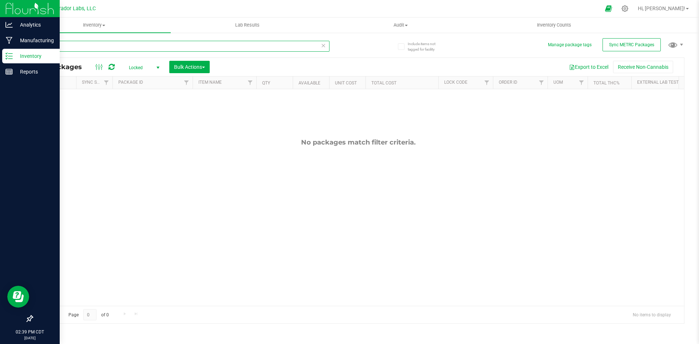
type input "166942"
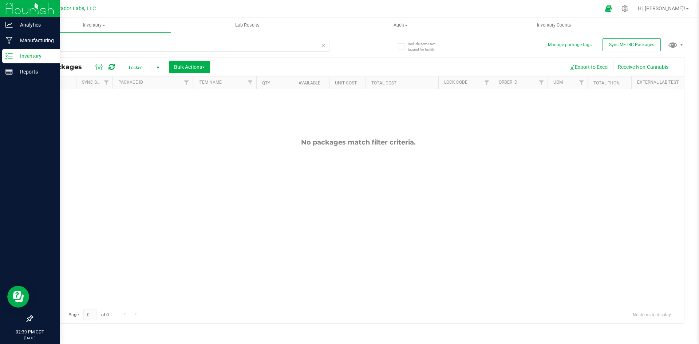
click at [138, 67] on span "Locked" at bounding box center [143, 68] width 40 height 10
click at [139, 77] on li "Active Only" at bounding box center [142, 79] width 39 height 11
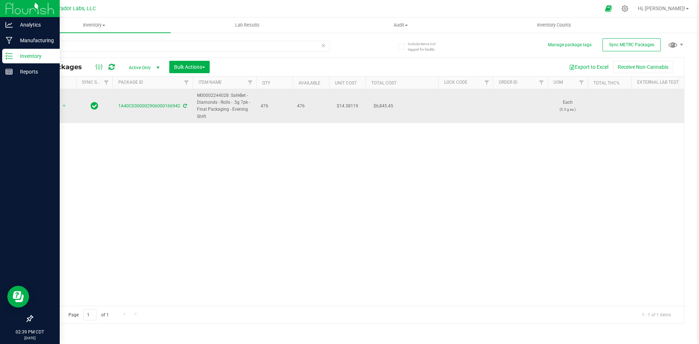
drag, startPoint x: 207, startPoint y: 117, endPoint x: 196, endPoint y: 99, distance: 20.9
click at [196, 99] on td "M00002244028: SafeBet - Diamonds - Rolls - .5g 7pk - Final Packaging - Evening …" at bounding box center [225, 106] width 64 height 34
copy span "M00002244028: SafeBet - Diamonds - Rolls - .5g 7pk - Final Packaging - Evening …"
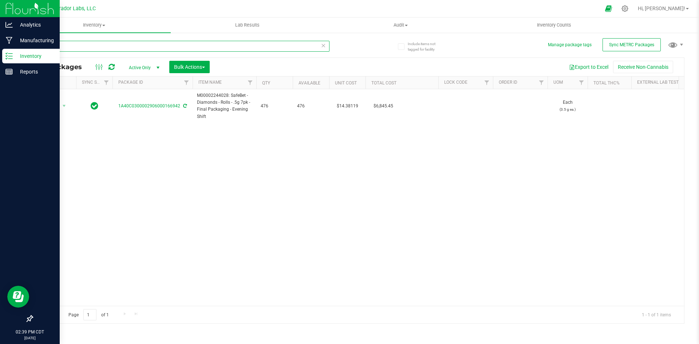
drag, startPoint x: 69, startPoint y: 48, endPoint x: 41, endPoint y: 52, distance: 28.0
click at [41, 52] on div "166942" at bounding box center [181, 49] width 298 height 17
paste input "M00002244028: SafeBet - Diamonds - Rolls - .5g 7pk - Final Packaging - Evening …"
type input "M00002244028: SafeBet - Diamonds - Rolls - .5g 7pk - Final Packaging - Evening …"
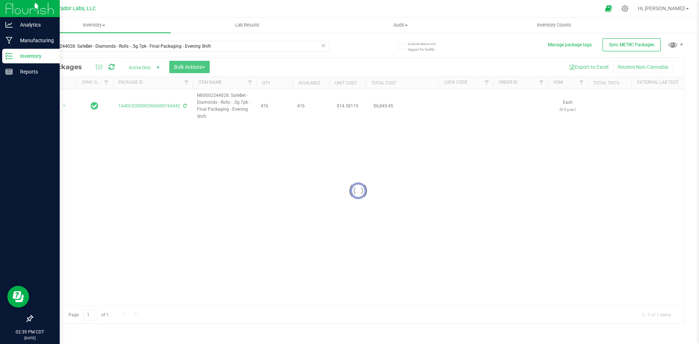
click at [49, 107] on div at bounding box center [358, 191] width 652 height 266
click at [49, 107] on span "Action" at bounding box center [50, 106] width 20 height 10
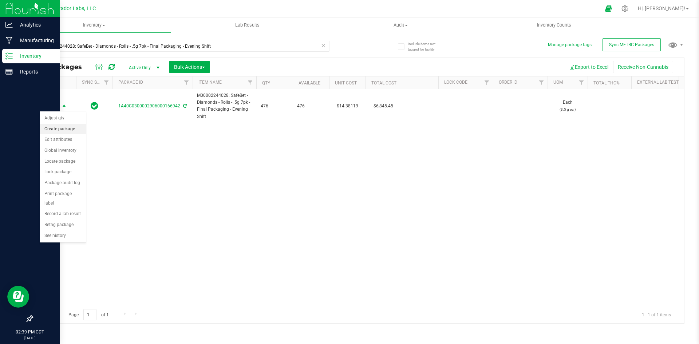
click at [50, 130] on li "Create package" at bounding box center [63, 129] width 46 height 11
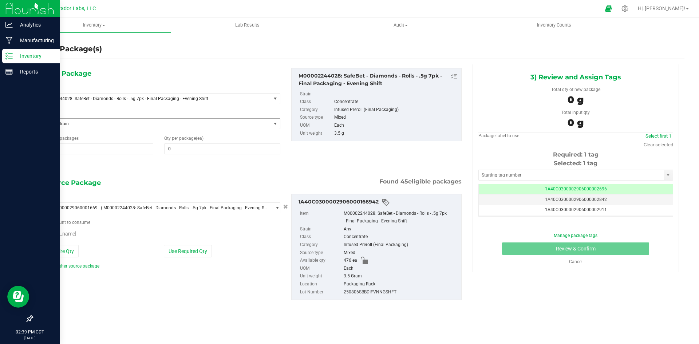
type input "0"
click at [177, 148] on span at bounding box center [222, 149] width 116 height 11
type input "11"
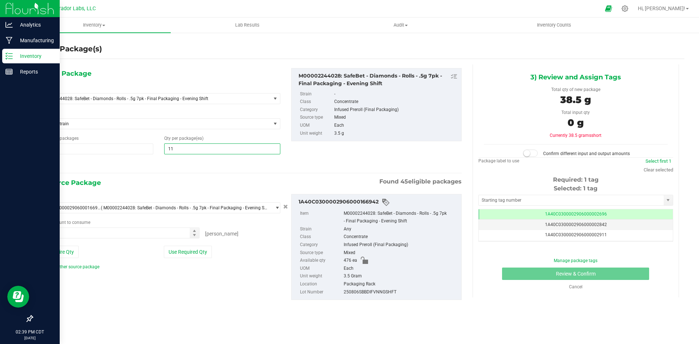
click at [38, 165] on icon at bounding box center [42, 164] width 8 height 9
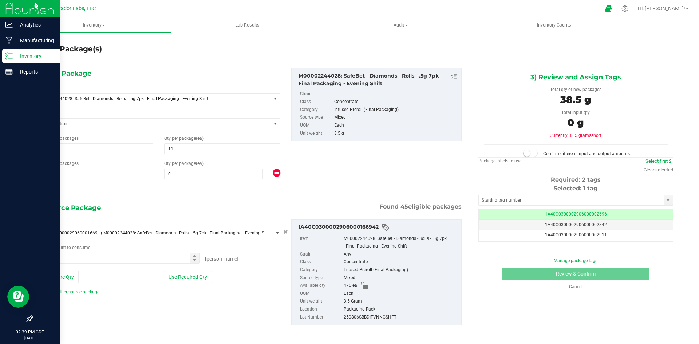
type input "11"
drag, startPoint x: 47, startPoint y: 174, endPoint x: 25, endPoint y: 178, distance: 23.0
click at [25, 178] on div "Create Package(s) 1) New Package Select Item M00002244028: SafeBet - Diamonds -…" at bounding box center [358, 146] width 682 height 228
type input "31"
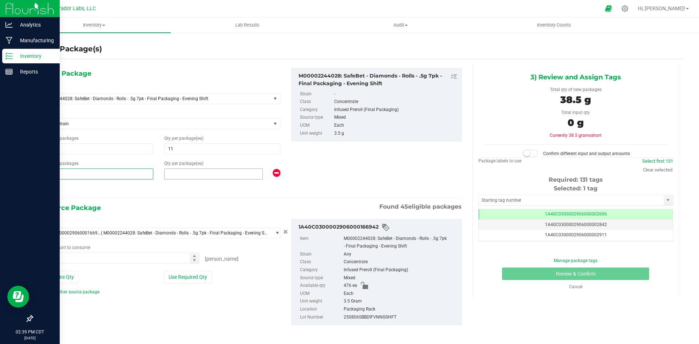
click at [179, 172] on span at bounding box center [213, 174] width 99 height 11
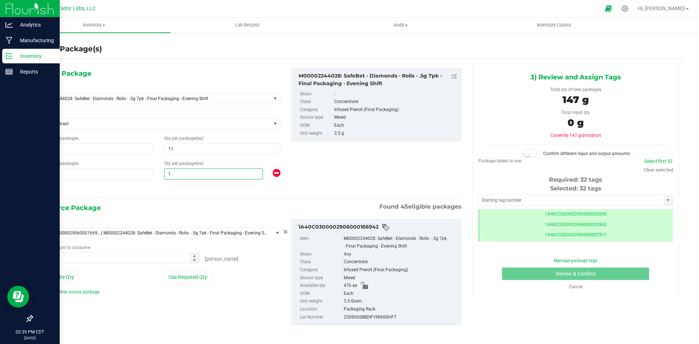
type input "15"
click at [52, 279] on button "Use Entire Qty" at bounding box center [58, 277] width 41 height 12
type input "476 ea"
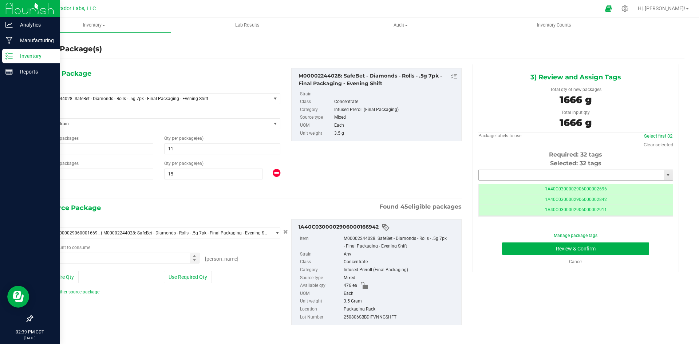
click at [521, 177] on input "text" at bounding box center [571, 175] width 185 height 10
click at [518, 185] on li "1A40C0300002906000167257" at bounding box center [571, 187] width 192 height 11
type input "1A40C0300002906000167257"
click at [516, 248] on button "Review & Confirm" at bounding box center [575, 249] width 147 height 12
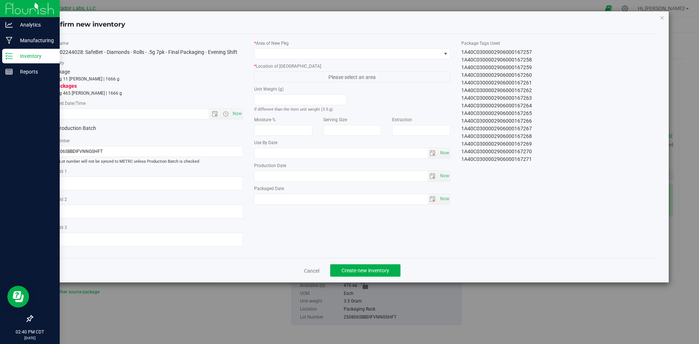
type textarea "Bulk Rosin Puck Blend"
type textarea "Socked"
type input "2025-08-15"
click at [238, 114] on span "Now" at bounding box center [237, 114] width 12 height 11
type input "8/22/2025 2:40 PM"
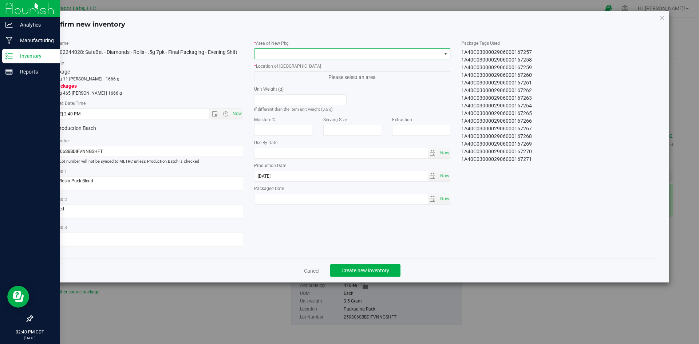
click at [304, 56] on span at bounding box center [348, 54] width 187 height 10
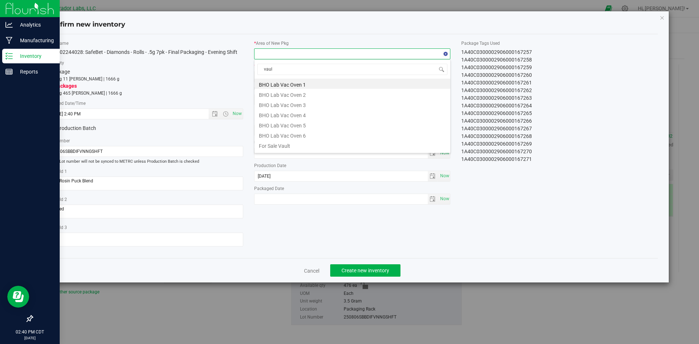
type input "vault"
drag, startPoint x: 263, startPoint y: 137, endPoint x: 290, endPoint y: 96, distance: 49.0
click at [263, 137] on li "Vault" at bounding box center [353, 135] width 196 height 10
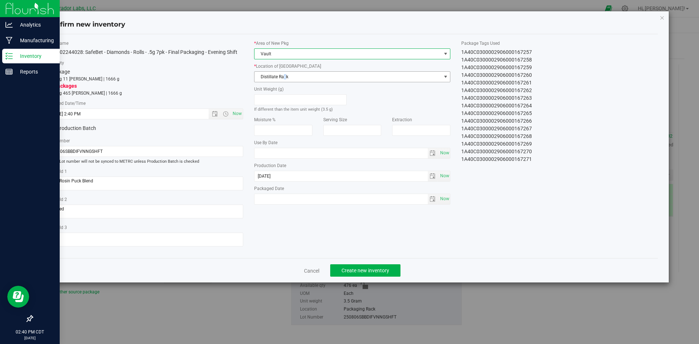
click at [285, 77] on span "Distillate Rack" at bounding box center [348, 77] width 187 height 10
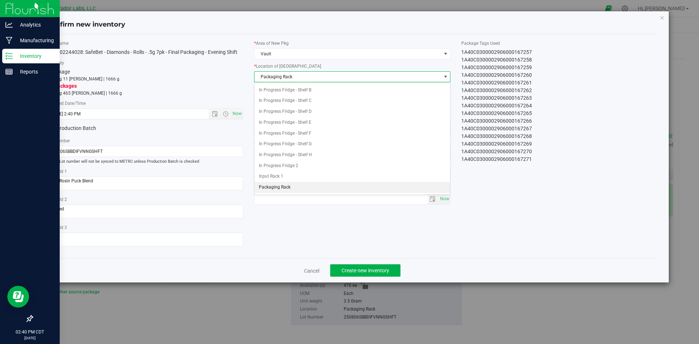
click at [306, 74] on span "Packaging Rack" at bounding box center [348, 77] width 187 height 10
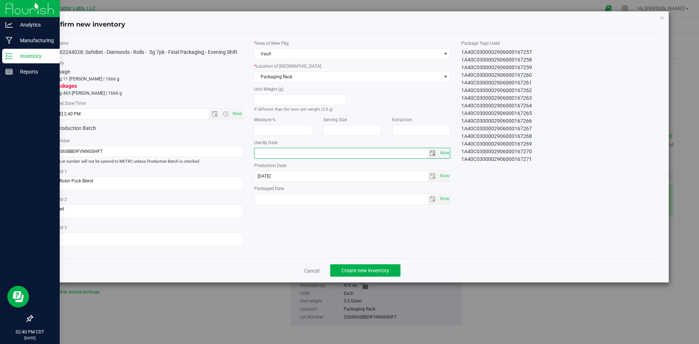
click at [260, 152] on input "text" at bounding box center [341, 153] width 173 height 10
type input "2026-08-15"
click at [448, 197] on span "Now" at bounding box center [445, 199] width 12 height 11
type input "2025-08-22"
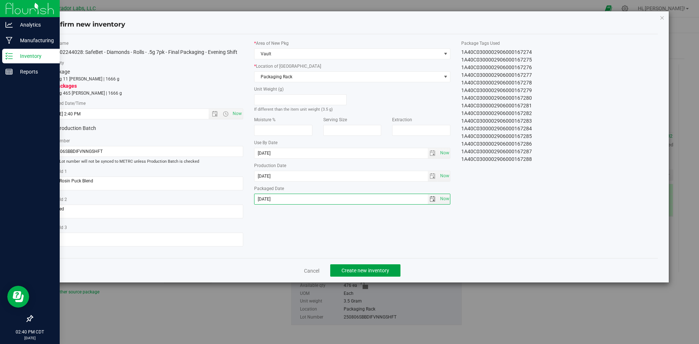
click at [387, 271] on span "Create new inventory" at bounding box center [366, 271] width 48 height 6
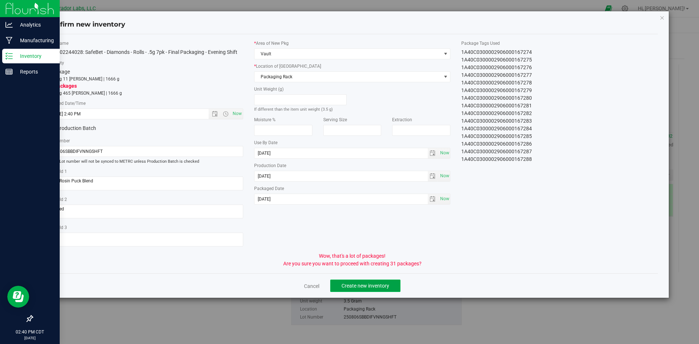
click at [381, 282] on button "Create new inventory" at bounding box center [365, 286] width 70 height 12
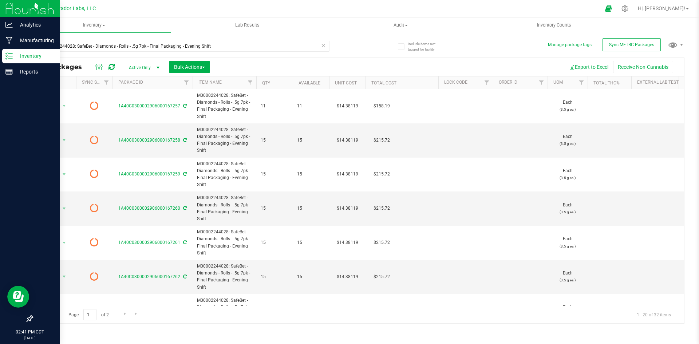
click at [112, 66] on icon at bounding box center [112, 66] width 6 height 7
type input "2026-08-15"
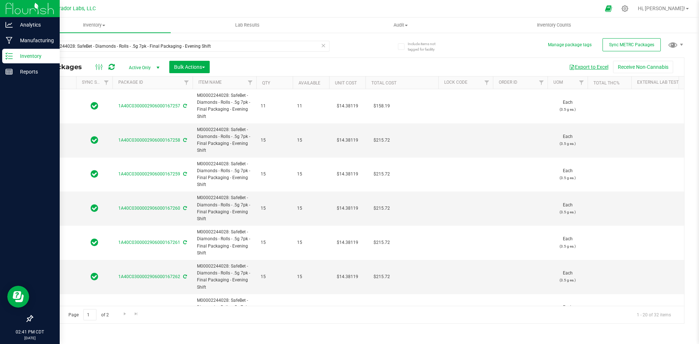
type input "2026-08-15"
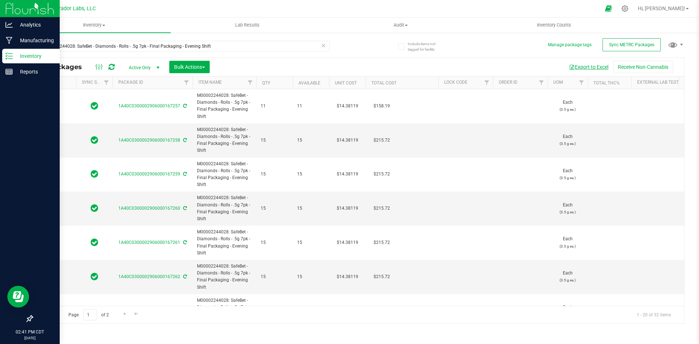
type input "2026-08-15"
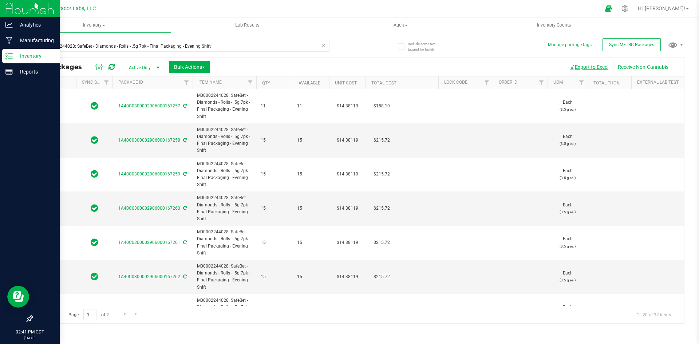
type input "2026-08-15"
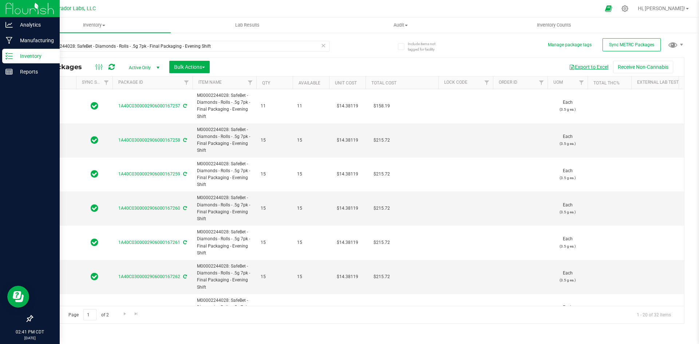
type input "2026-08-15"
click at [585, 64] on button "Export to Excel" at bounding box center [589, 67] width 49 height 12
click at [179, 65] on span "Bulk Actions" at bounding box center [189, 67] width 31 height 6
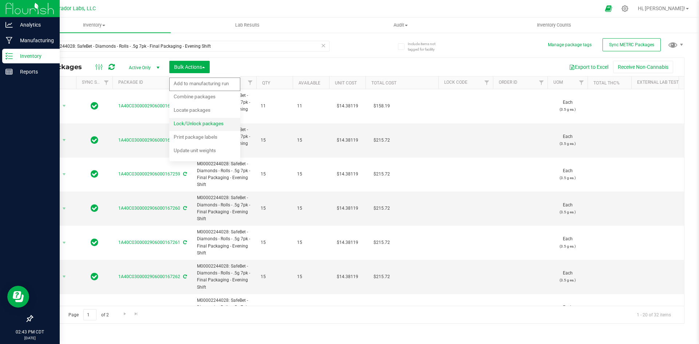
click at [175, 121] on span "Lock/Unlock packages" at bounding box center [199, 124] width 50 height 6
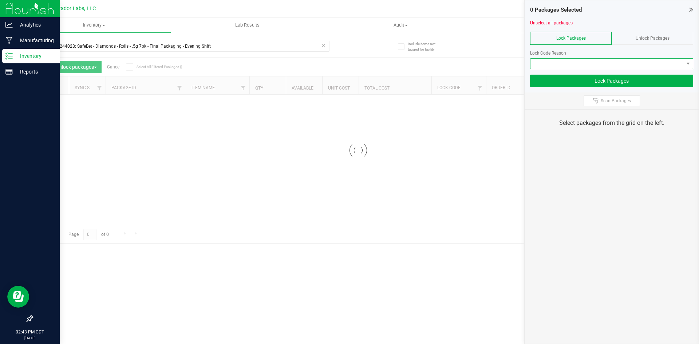
click at [583, 62] on span at bounding box center [607, 64] width 153 height 10
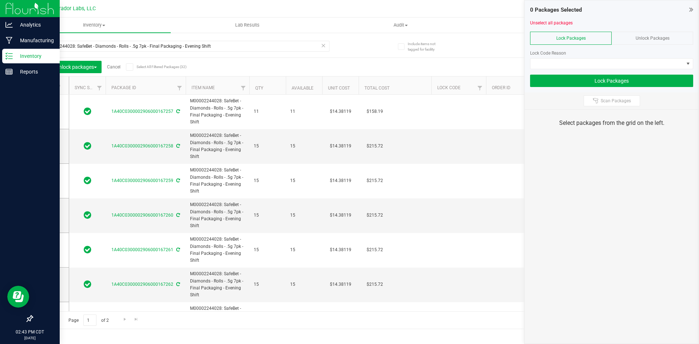
click at [133, 67] on span at bounding box center [129, 66] width 7 height 7
click at [0, 0] on input "Select All Filtered Packages (32)" at bounding box center [0, 0] width 0 height 0
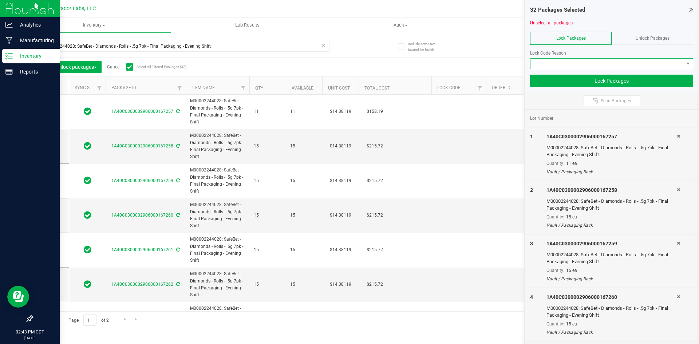
click at [547, 64] on span at bounding box center [607, 64] width 153 height 10
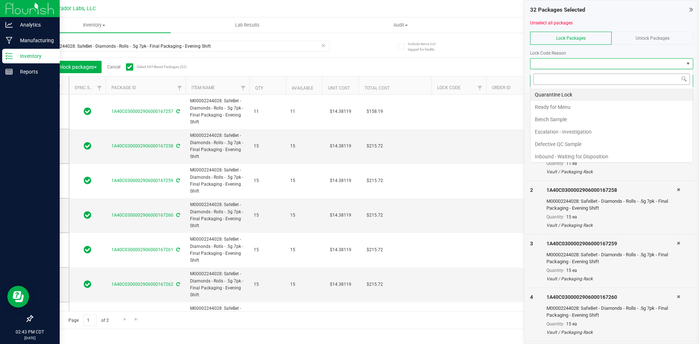
scroll to position [11, 163]
click at [552, 107] on li "Ready for Menu" at bounding box center [612, 107] width 162 height 12
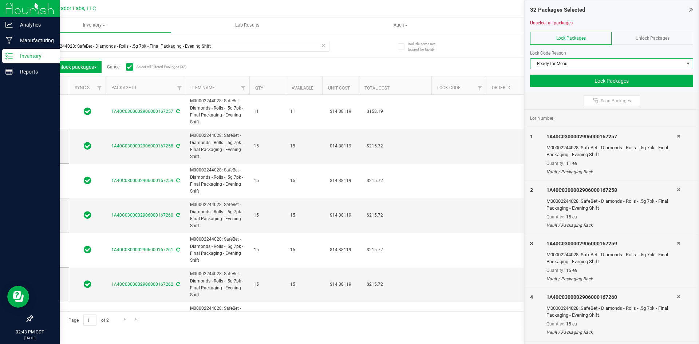
click at [550, 88] on div "32 Packages Selected Unselect all packages Lock Packages Unlock Packages Lock C…" at bounding box center [612, 46] width 174 height 92
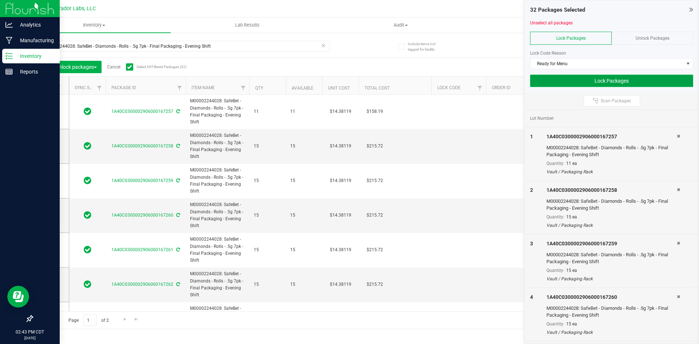
drag, startPoint x: 548, startPoint y: 84, endPoint x: 544, endPoint y: 85, distance: 3.7
click at [547, 84] on button "Lock Packages" at bounding box center [611, 81] width 163 height 12
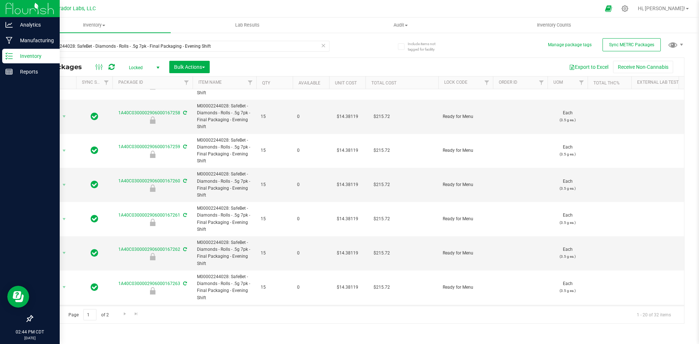
scroll to position [36, 0]
